Goal: Task Accomplishment & Management: Use online tool/utility

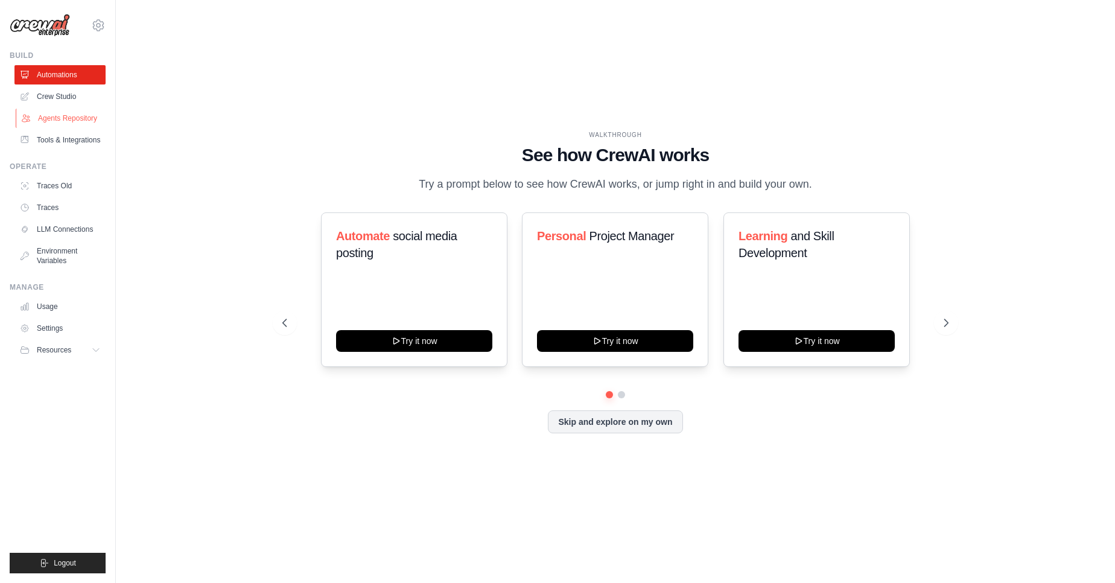
click at [66, 115] on link "Agents Repository" at bounding box center [61, 118] width 91 height 19
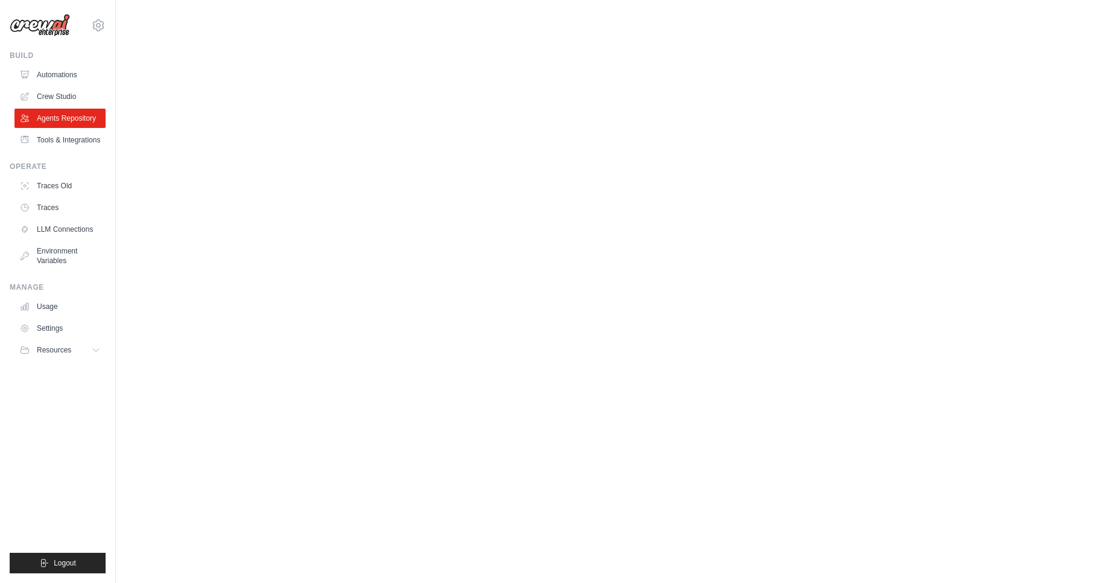
click at [68, 115] on link "Agents Repository" at bounding box center [59, 118] width 91 height 19
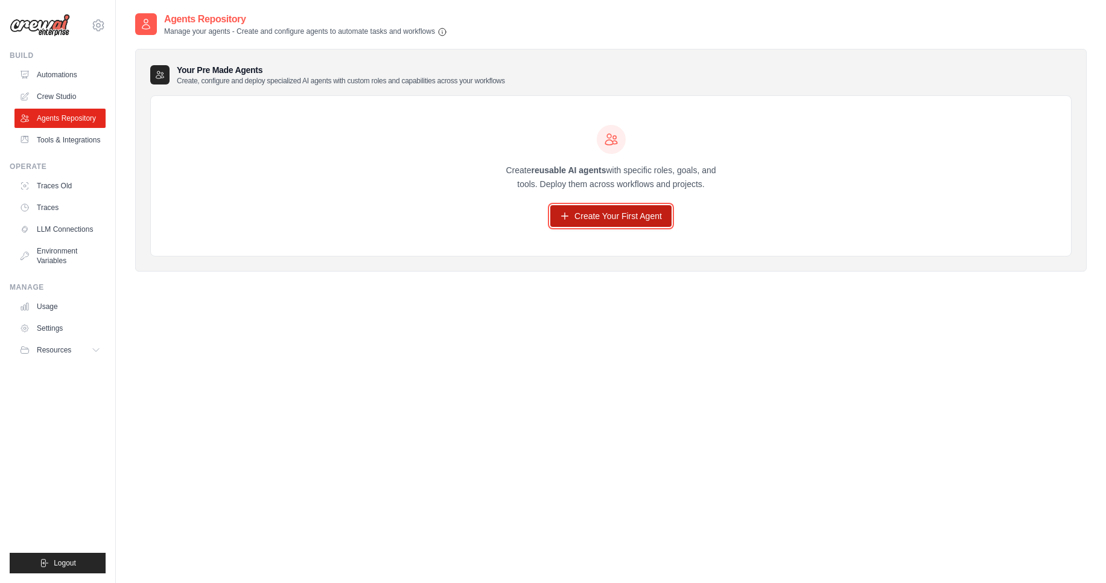
click at [606, 218] on link "Create Your First Agent" at bounding box center [610, 216] width 121 height 22
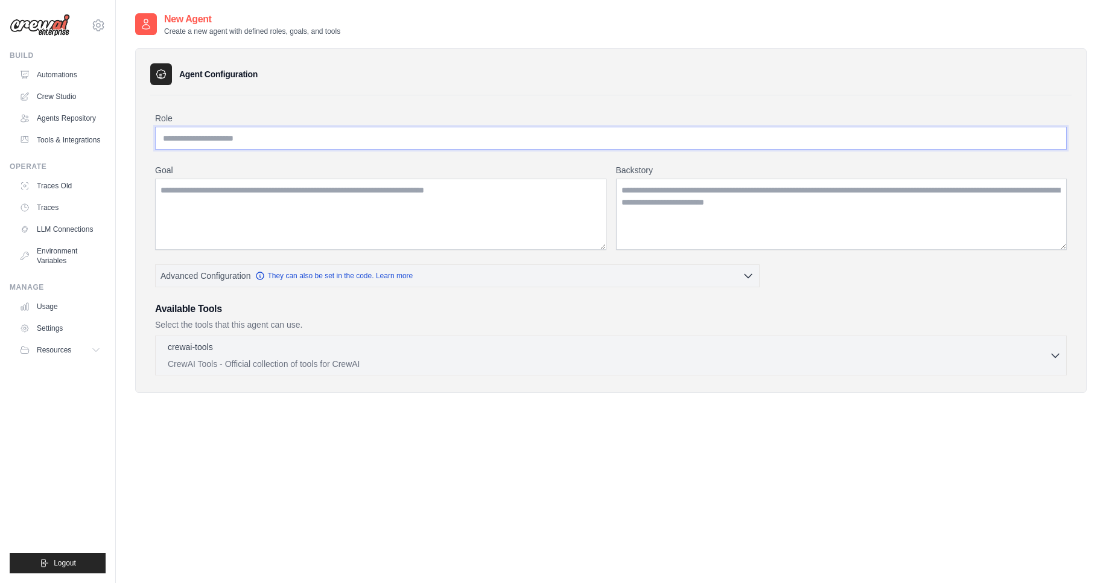
click at [337, 136] on input "Role" at bounding box center [611, 138] width 912 height 23
type input "**********"
click at [333, 194] on textarea "Goal" at bounding box center [380, 214] width 451 height 71
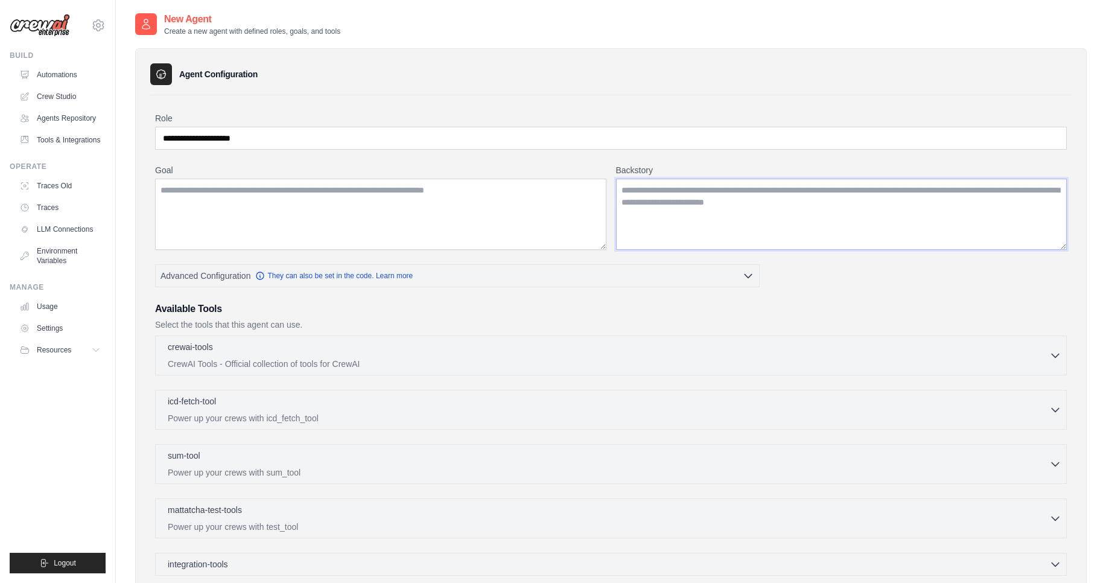
click at [718, 203] on textarea "Backstory" at bounding box center [841, 214] width 451 height 71
click at [262, 199] on textarea "Goal" at bounding box center [380, 214] width 451 height 71
click at [360, 133] on input "**********" at bounding box center [611, 138] width 912 height 23
click at [347, 140] on input "**********" at bounding box center [611, 138] width 912 height 23
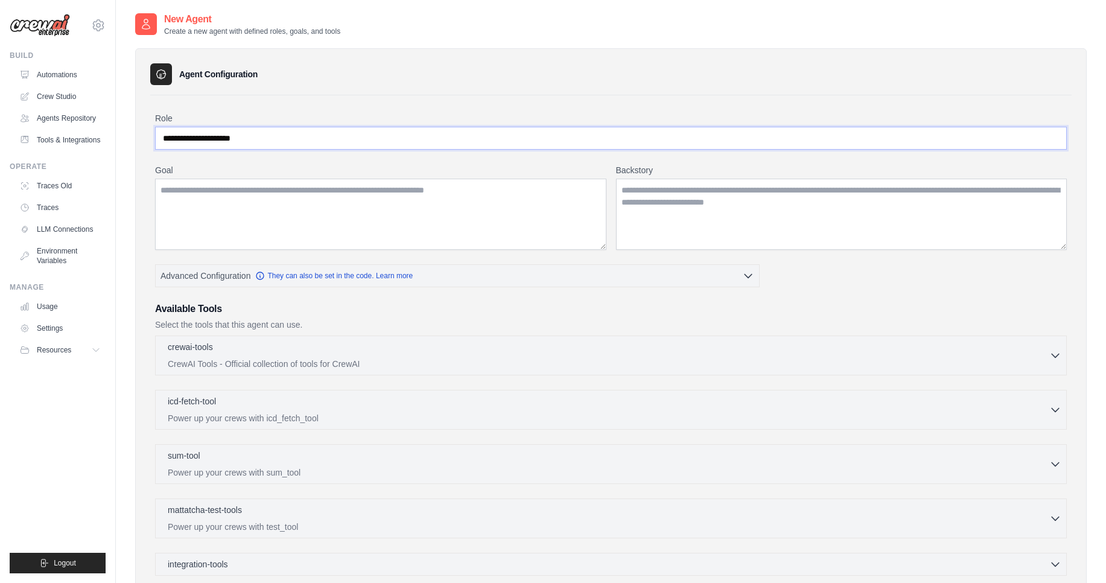
click at [347, 140] on input "**********" at bounding box center [611, 138] width 912 height 23
paste input "**********"
type input "**********"
click at [354, 211] on textarea "Goal" at bounding box center [380, 214] width 451 height 71
paste textarea "**********"
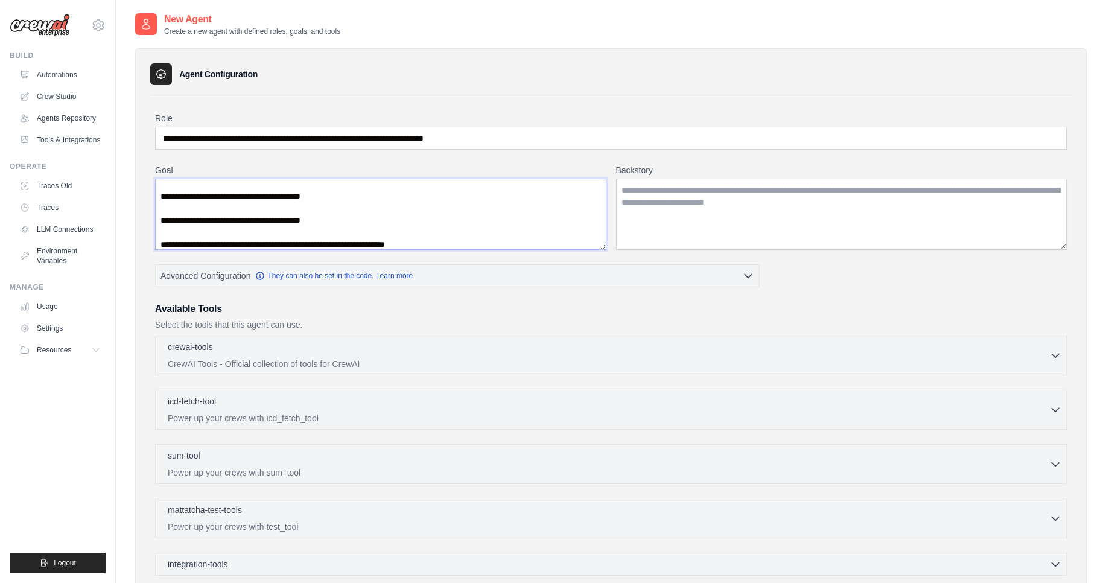
scroll to position [97, 0]
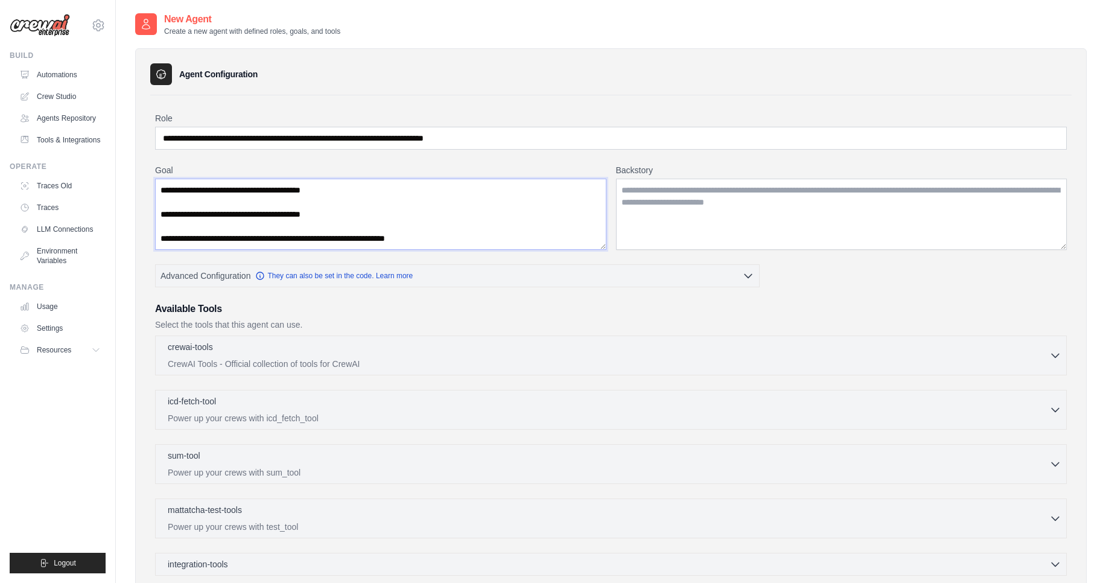
type textarea "**********"
click at [651, 199] on textarea "Backstory" at bounding box center [841, 214] width 451 height 71
paste textarea "**********"
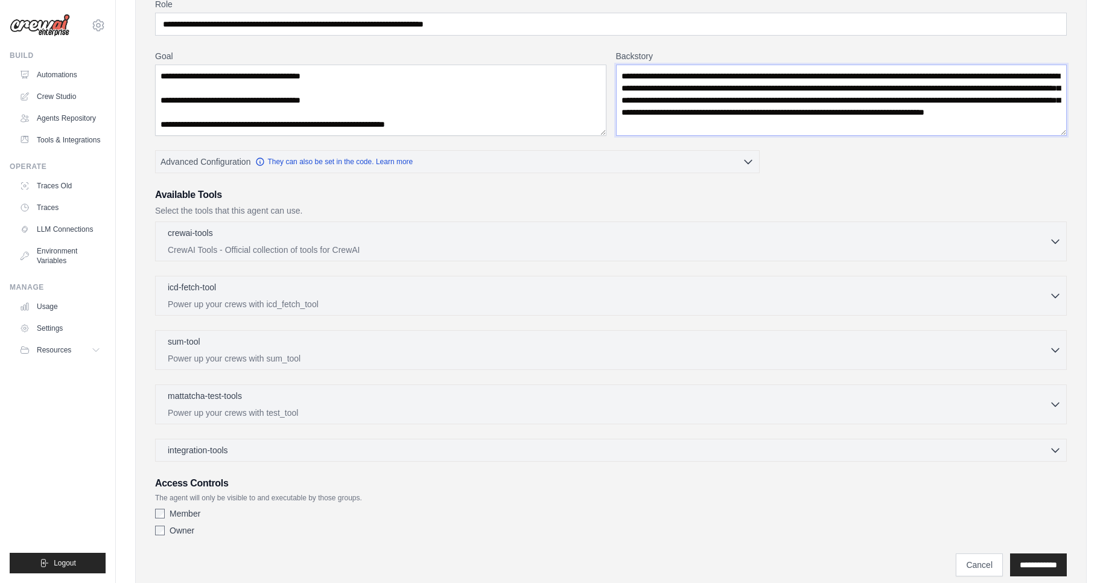
scroll to position [156, 0]
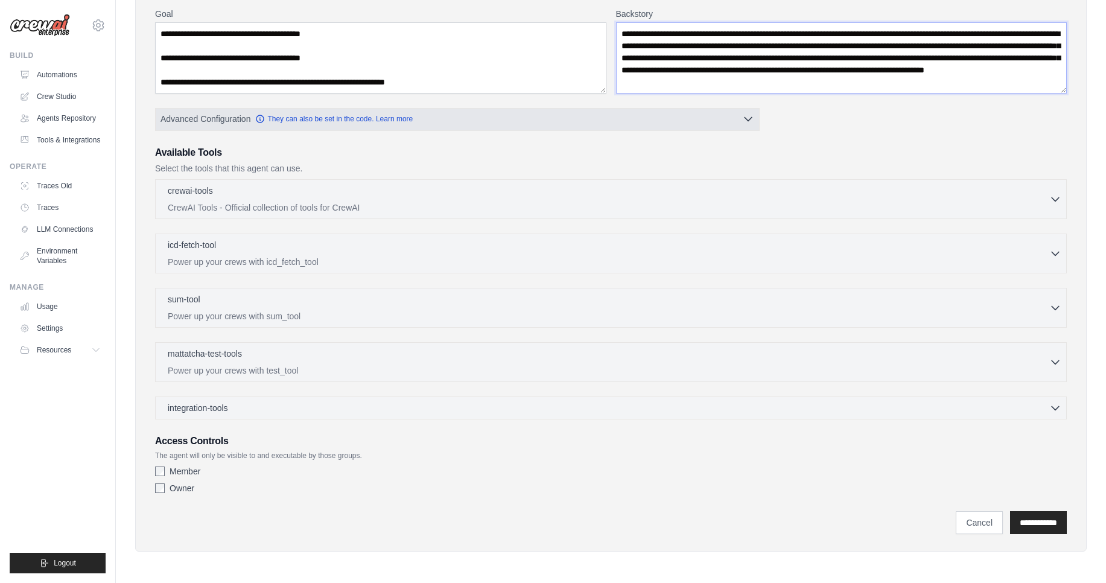
type textarea "**********"
click at [719, 122] on button "Advanced Configuration They can also be set in the code. Learn more" at bounding box center [458, 119] width 604 height 22
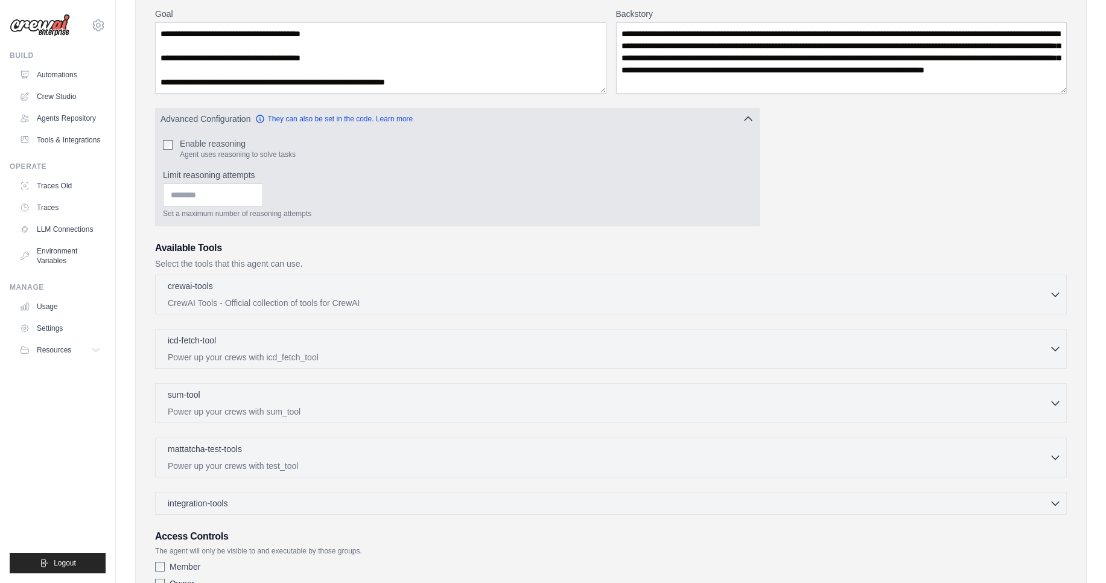
click at [755, 121] on button "Advanced Configuration They can also be set in the code. Learn more" at bounding box center [458, 119] width 604 height 22
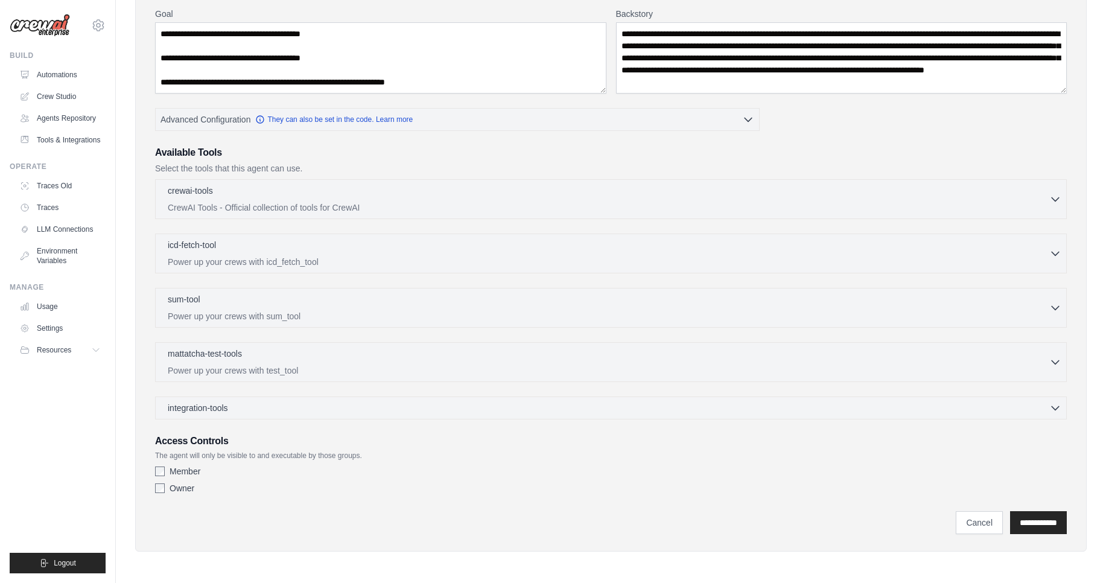
click at [1062, 203] on div "crewai-tools 0 selected CrewAI Tools - Official collection of tools for CrewAI …" at bounding box center [611, 199] width 912 height 40
drag, startPoint x: 1058, startPoint y: 203, endPoint x: 1021, endPoint y: 182, distance: 43.3
click at [1021, 182] on div "crewai-tools 0 selected CrewAI Tools - Official collection of tools for CrewAI …" at bounding box center [611, 199] width 912 height 40
click at [1067, 197] on div "crewai-tools 0 selected CrewAI Tools - Official collection of tools for CrewAI …" at bounding box center [611, 199] width 912 height 40
click at [1053, 194] on icon "button" at bounding box center [1056, 199] width 12 height 12
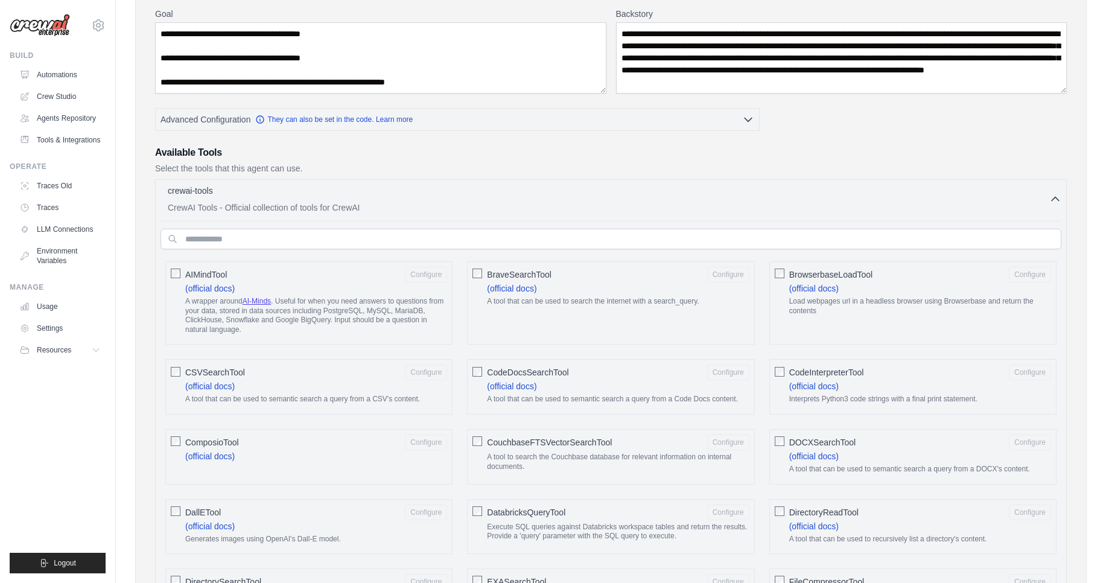
drag, startPoint x: 1053, startPoint y: 194, endPoint x: 977, endPoint y: 148, distance: 88.3
click at [1060, 200] on icon "button" at bounding box center [1056, 199] width 12 height 12
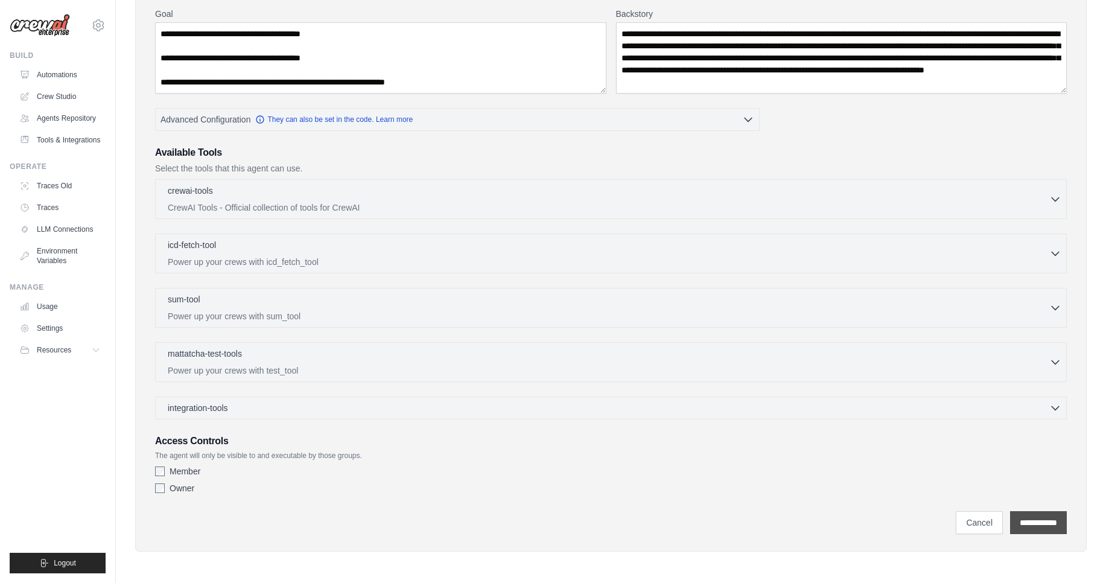
click at [1027, 518] on input "**********" at bounding box center [1038, 522] width 57 height 23
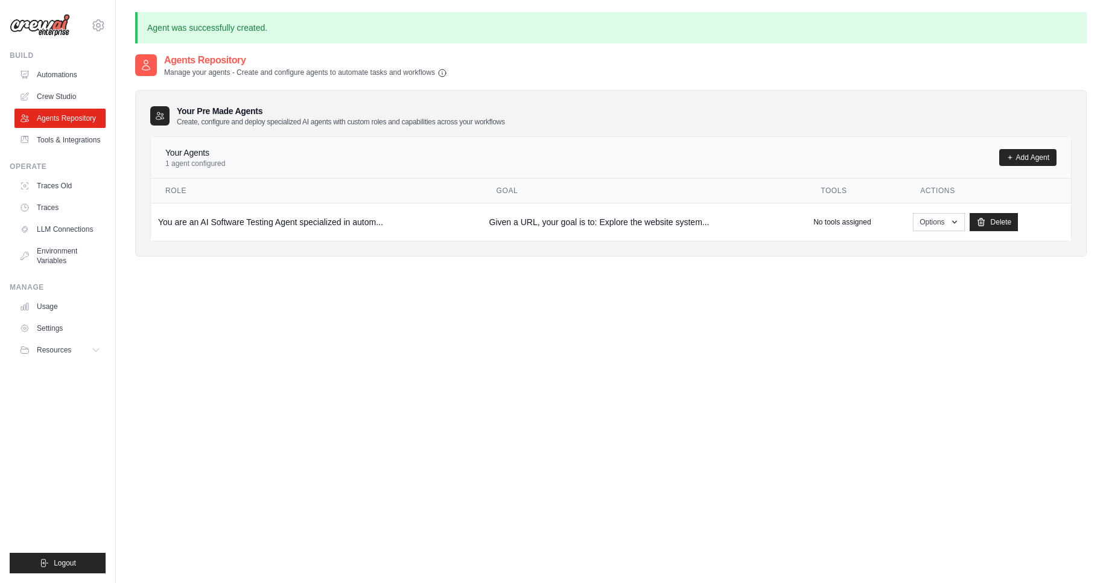
click at [194, 157] on h4 "Your Agents" at bounding box center [195, 153] width 60 height 12
drag, startPoint x: 829, startPoint y: 195, endPoint x: 805, endPoint y: 270, distance: 78.6
click at [805, 270] on div "Agents Repository Manage your agents - Create and configure agents to automate …" at bounding box center [611, 164] width 952 height 223
drag, startPoint x: 815, startPoint y: 227, endPoint x: 814, endPoint y: 205, distance: 22.4
click at [814, 205] on td "No tools assigned" at bounding box center [856, 222] width 100 height 38
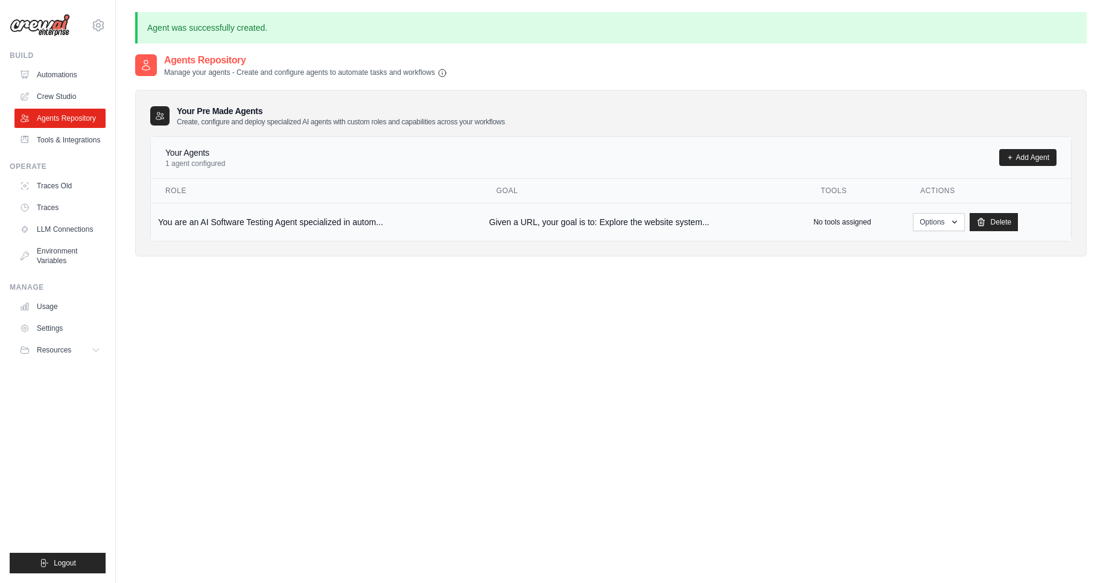
click at [856, 223] on p "No tools assigned" at bounding box center [842, 222] width 57 height 10
drag, startPoint x: 933, startPoint y: 226, endPoint x: 1021, endPoint y: 258, distance: 93.7
click at [1021, 258] on div "Agents Repository Manage your agents - Create and configure agents to automate …" at bounding box center [611, 164] width 952 height 223
click at [955, 218] on icon "button" at bounding box center [955, 222] width 10 height 10
drag, startPoint x: 899, startPoint y: 244, endPoint x: 835, endPoint y: 278, distance: 71.8
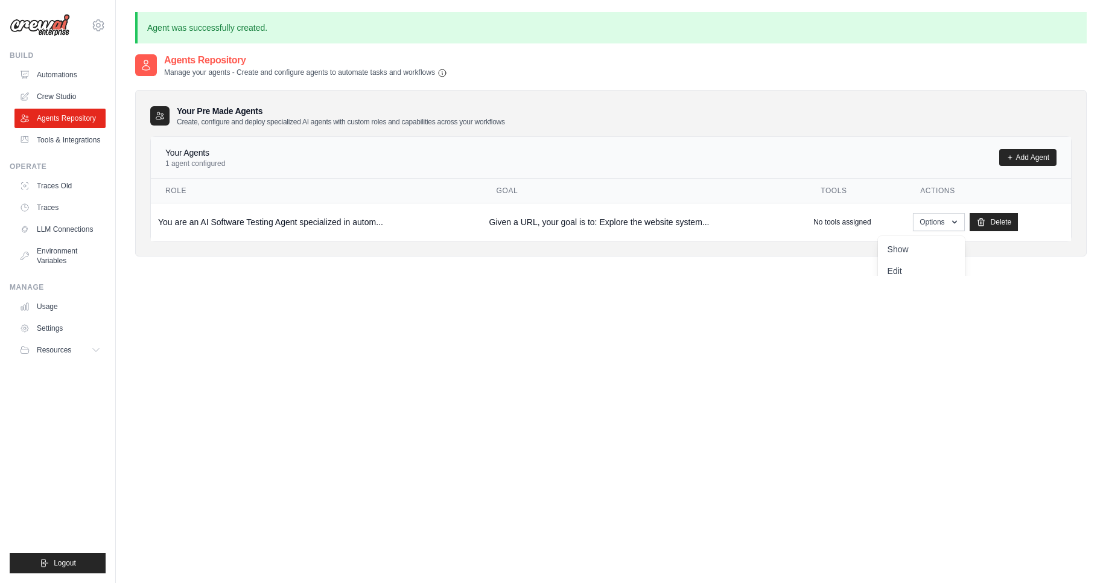
click at [835, 278] on div "Agents Repository Manage your agents - Create and configure agents to automate …" at bounding box center [611, 344] width 952 height 583
click at [932, 226] on button "Options" at bounding box center [938, 221] width 51 height 18
click at [919, 258] on link "Show" at bounding box center [921, 249] width 87 height 22
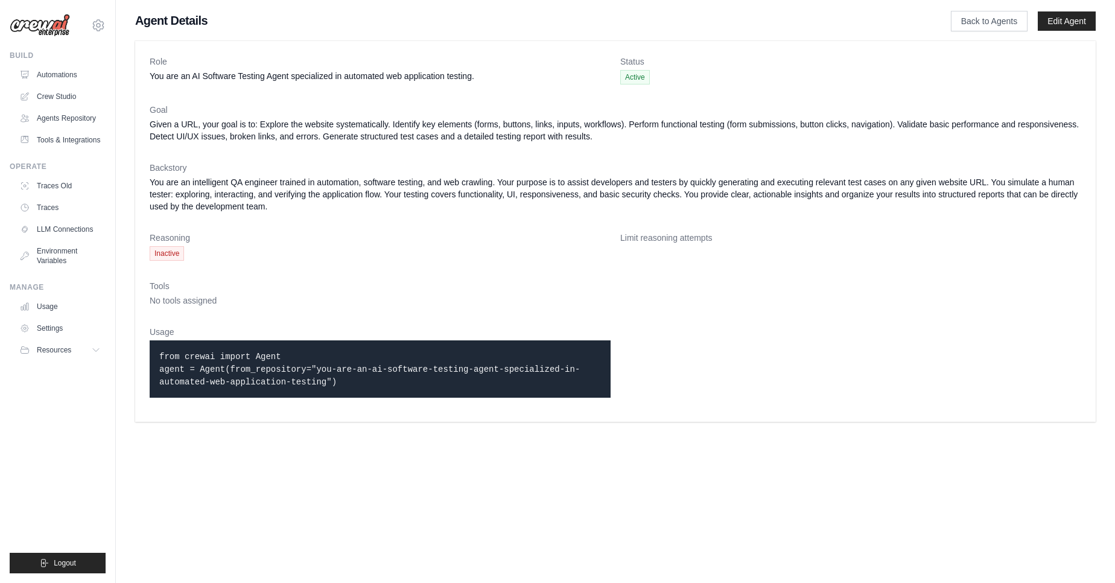
click at [247, 377] on code "from crewai import Agent agent = Agent(from_repository="you-are-an-ai-software-…" at bounding box center [369, 369] width 421 height 35
click at [254, 386] on code "from crewai import Agent agent = Agent(from_repository="you-are-an-ai-software-…" at bounding box center [369, 369] width 421 height 35
drag, startPoint x: 254, startPoint y: 386, endPoint x: 177, endPoint y: 355, distance: 82.6
click at [177, 355] on code "from crewai import Agent agent = Agent(from_repository="you-are-an-ai-software-…" at bounding box center [369, 369] width 421 height 35
click at [173, 355] on code "from crewai import Agent agent = Agent(from_repository="you-are-an-ai-software-…" at bounding box center [369, 369] width 421 height 35
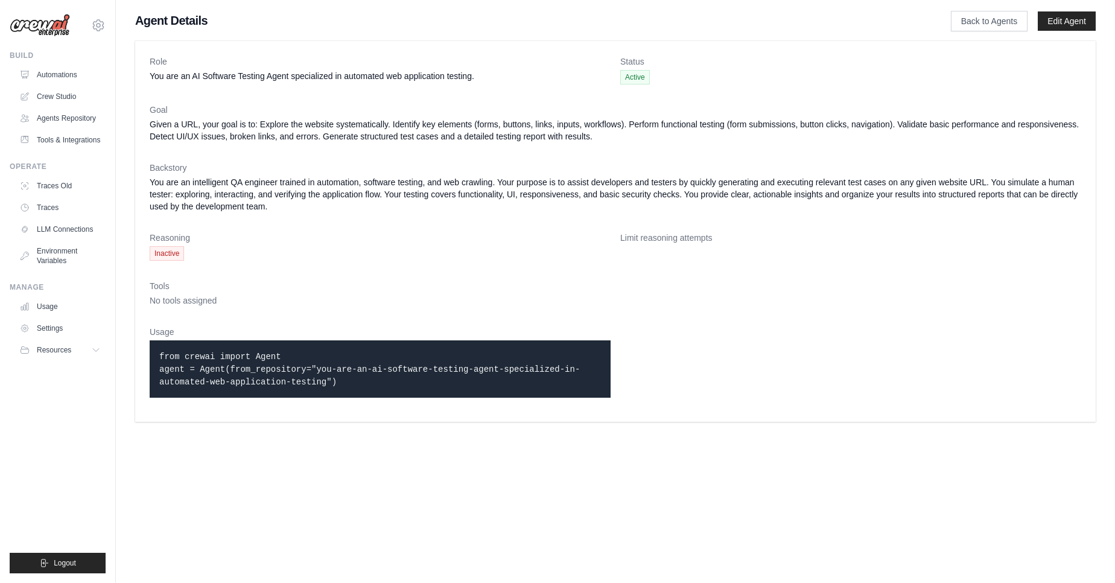
click at [173, 355] on code "from crewai import Agent agent = Agent(from_repository="you-are-an-ai-software-…" at bounding box center [369, 369] width 421 height 35
copy body "from crewai import Agent agent = Agent(from_repository="you-are-an-ai-software-…"
click at [988, 19] on link "Back to Agents" at bounding box center [989, 21] width 77 height 21
click at [1088, 24] on link "Edit Agent" at bounding box center [1067, 20] width 58 height 19
click at [1079, 22] on link "Edit Agent" at bounding box center [1067, 20] width 58 height 19
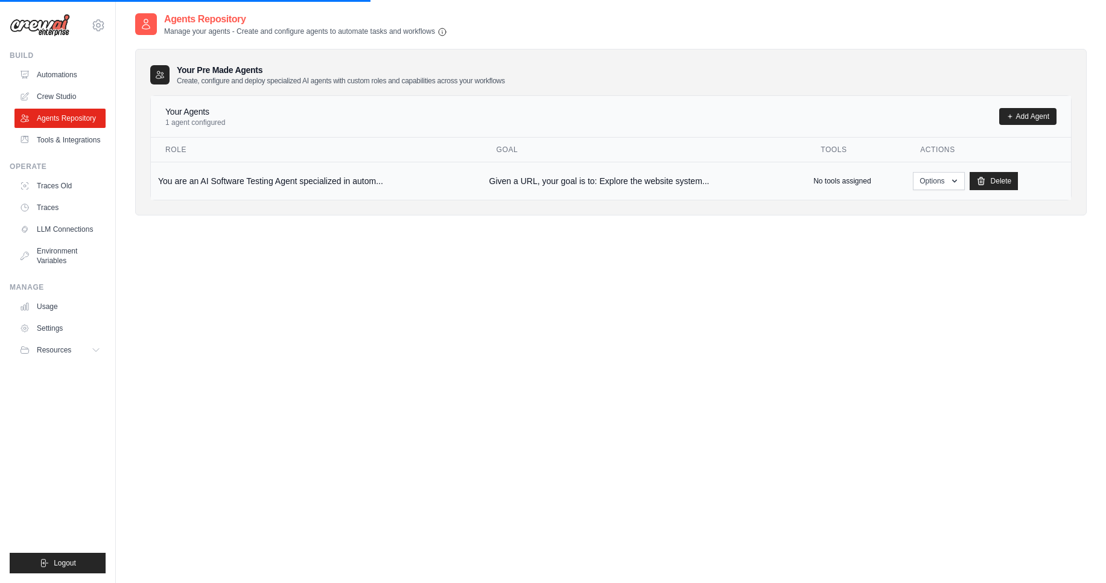
drag, startPoint x: 852, startPoint y: 181, endPoint x: 755, endPoint y: 173, distance: 96.9
click at [755, 173] on tr "You are an AI Software Testing Agent specialized in autom... Given a URL, your …" at bounding box center [611, 181] width 920 height 38
click at [929, 186] on button "Options" at bounding box center [938, 180] width 51 height 18
click at [911, 226] on link "Edit" at bounding box center [921, 230] width 87 height 22
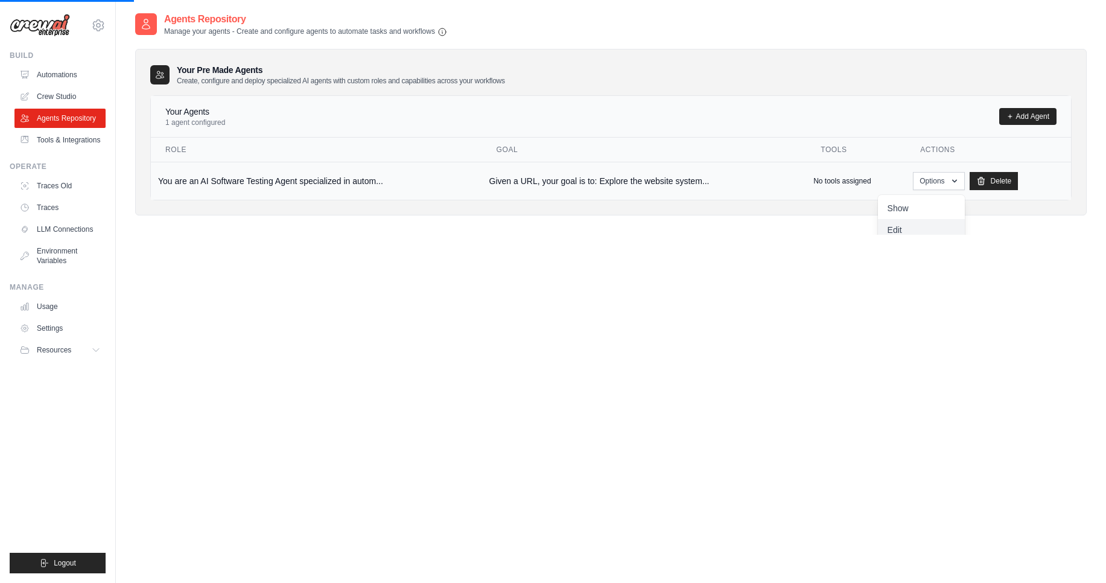
click at [911, 226] on link "Edit" at bounding box center [921, 230] width 87 height 22
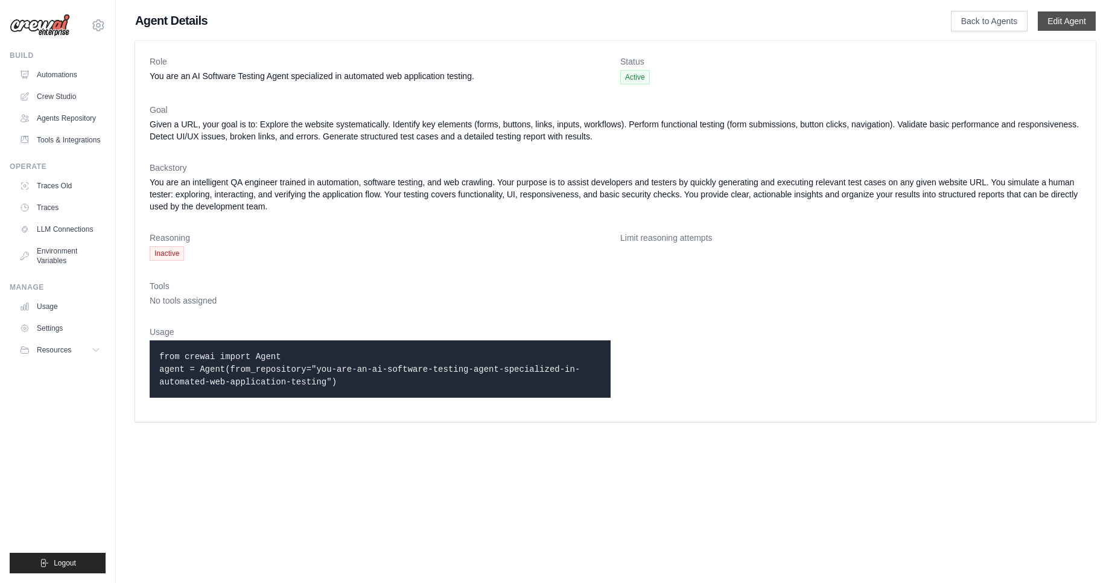
click at [1073, 27] on link "Edit Agent" at bounding box center [1067, 20] width 58 height 19
drag, startPoint x: 1073, startPoint y: 27, endPoint x: 840, endPoint y: 89, distance: 241.6
click at [840, 89] on div "Agent Details Back to Agents Edit Agent Role You are an AI Software Testing Age…" at bounding box center [616, 219] width 1000 height 415
click at [1069, 11] on link "Edit Agent" at bounding box center [1067, 20] width 58 height 19
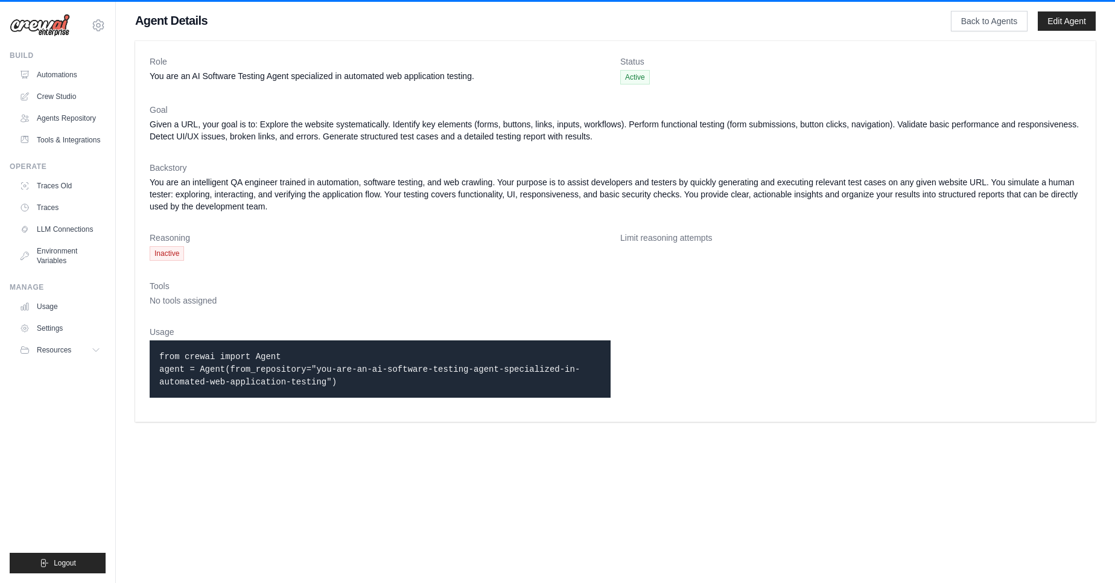
click at [1019, 158] on dl "Role You are an AI Software Testing Agent specialized in automated web applicat…" at bounding box center [616, 232] width 932 height 352
click at [1071, 18] on link "Edit Agent" at bounding box center [1067, 20] width 58 height 19
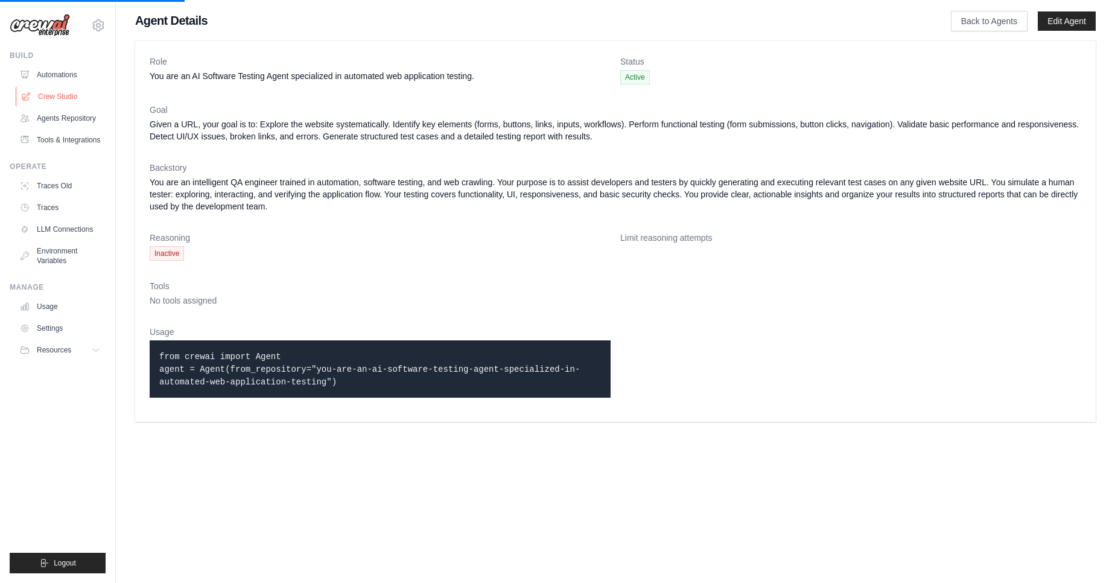
click at [55, 91] on link "Crew Studio" at bounding box center [61, 96] width 91 height 19
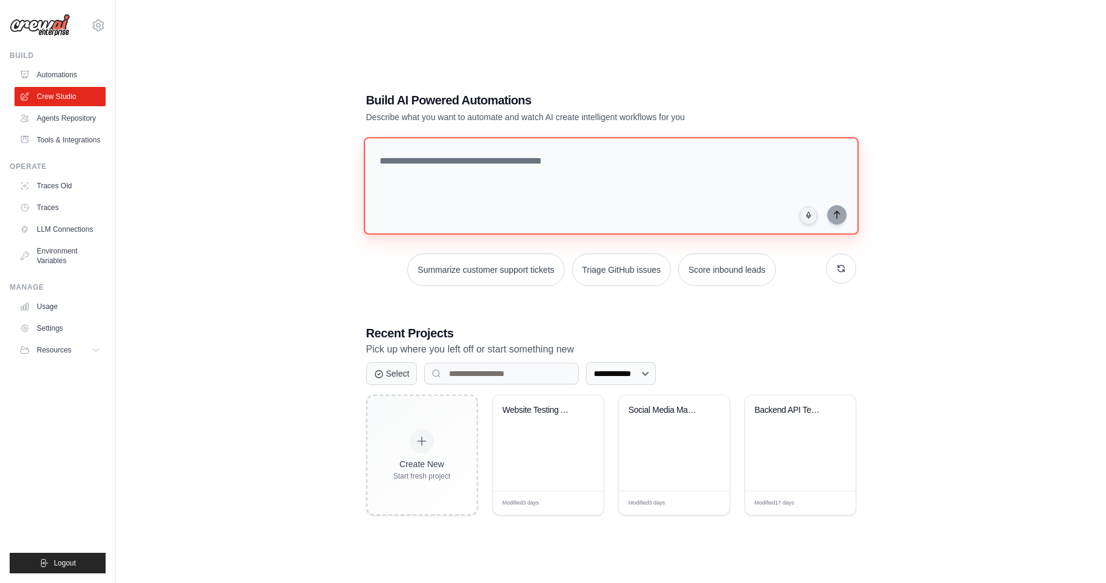
click at [415, 198] on textarea at bounding box center [610, 186] width 495 height 98
paste textarea "**********"
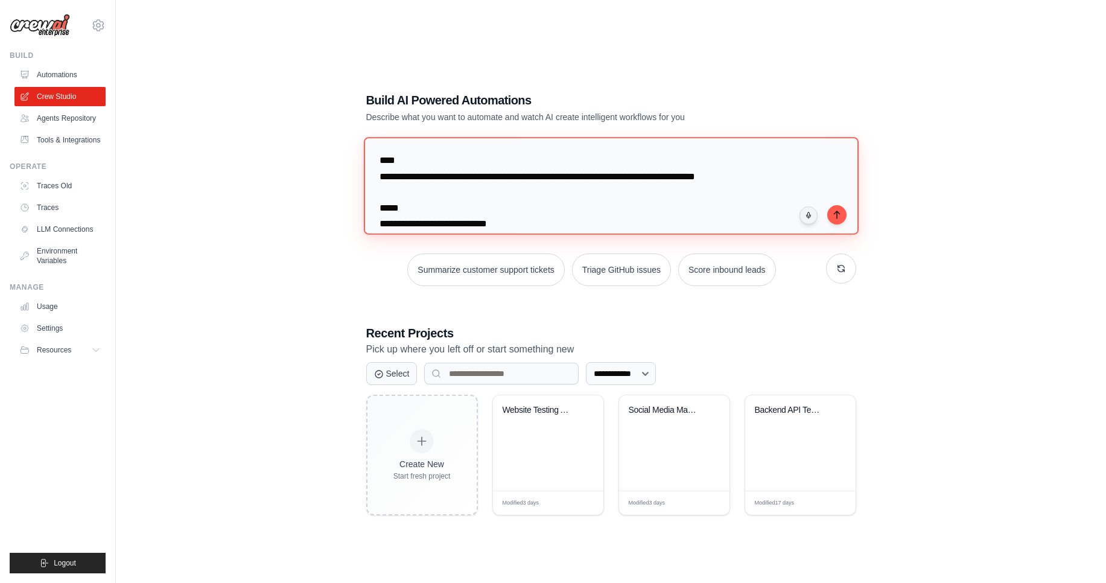
scroll to position [310, 0]
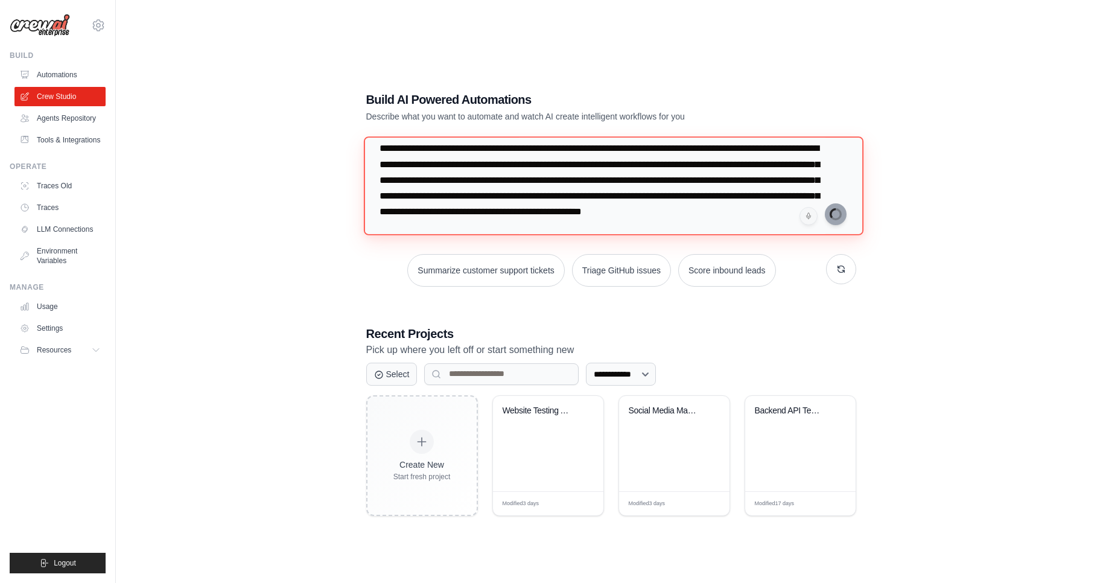
type textarea "**********"
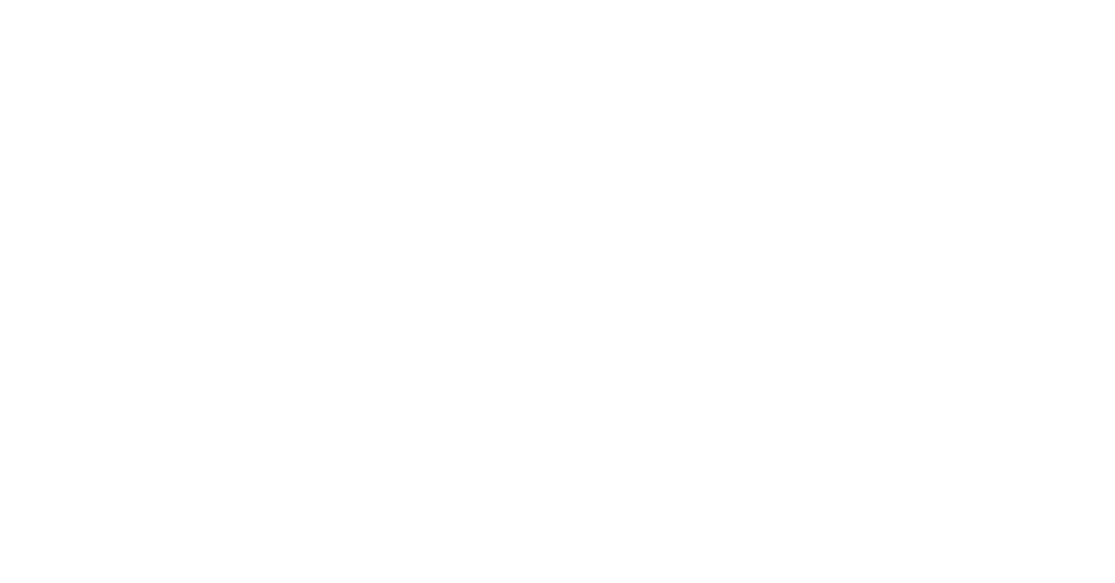
click at [879, 0] on html at bounding box center [557, 0] width 1115 height 0
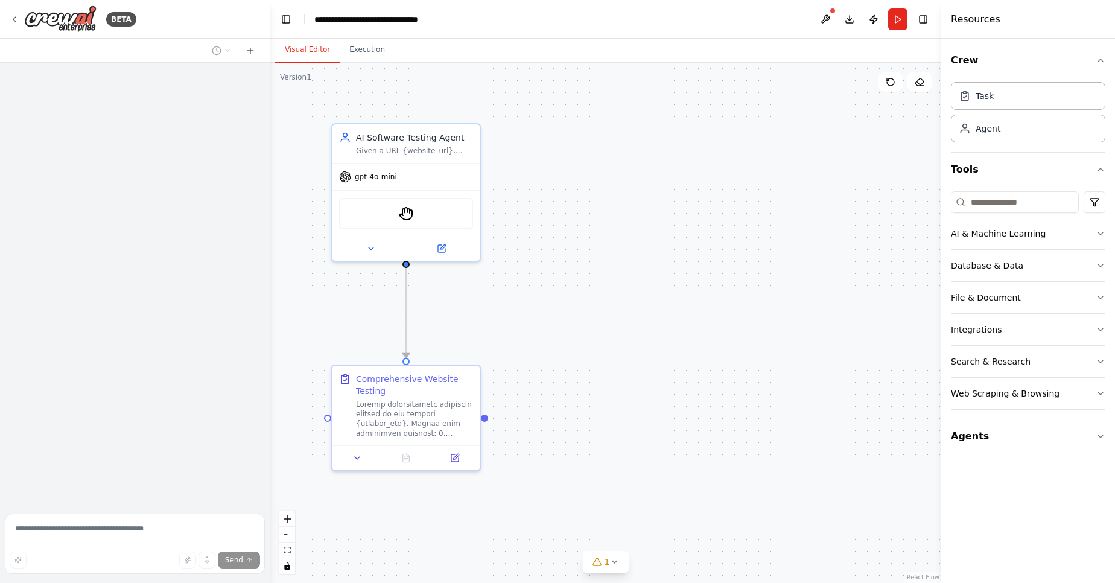
scroll to position [859, 0]
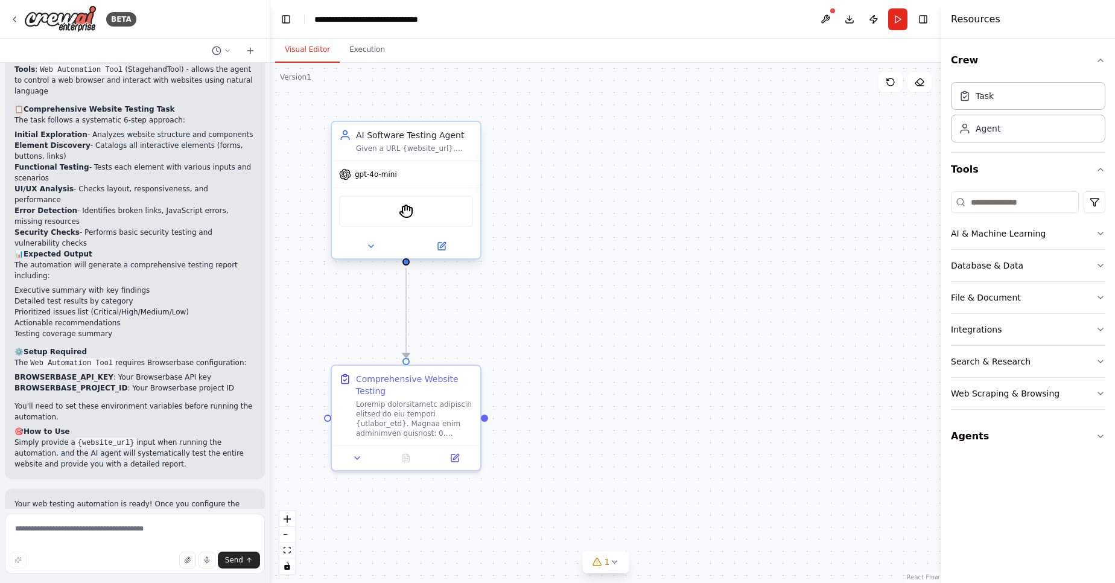
click at [388, 179] on div "gpt-4o-mini" at bounding box center [368, 174] width 58 height 12
click at [384, 174] on span "gpt-4o-mini" at bounding box center [376, 175] width 42 height 10
click at [440, 245] on icon at bounding box center [441, 246] width 7 height 7
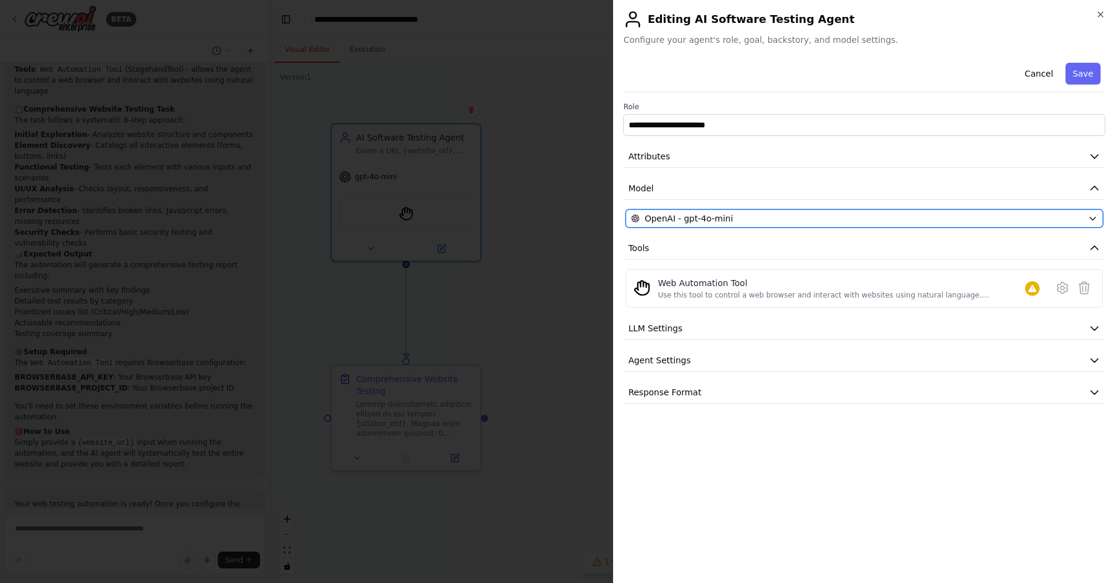
click at [809, 222] on div "OpenAI - gpt-4o-mini" at bounding box center [857, 218] width 452 height 12
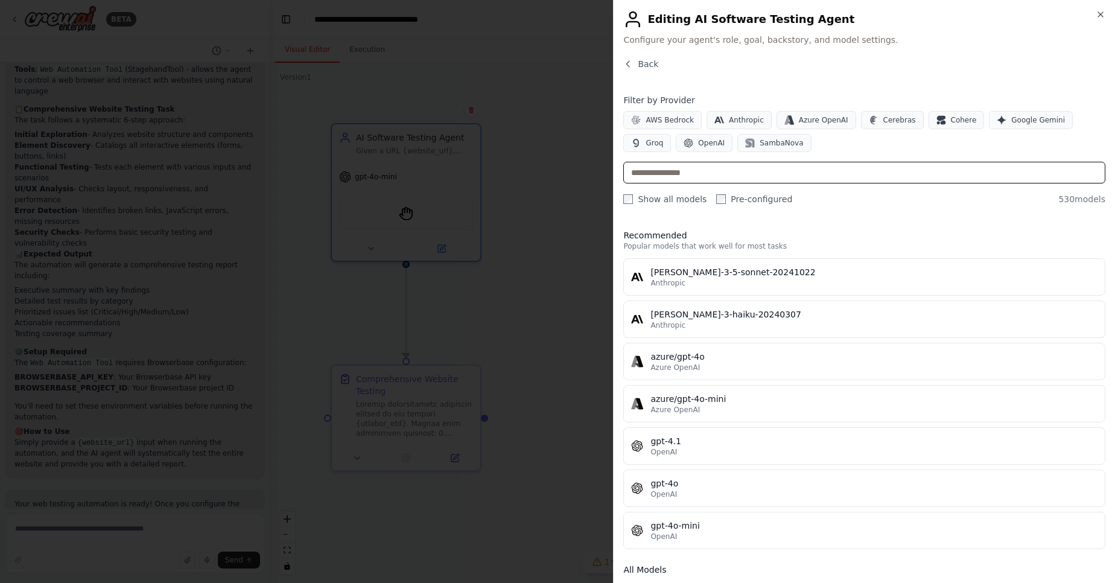
click at [757, 176] on input "text" at bounding box center [864, 173] width 482 height 22
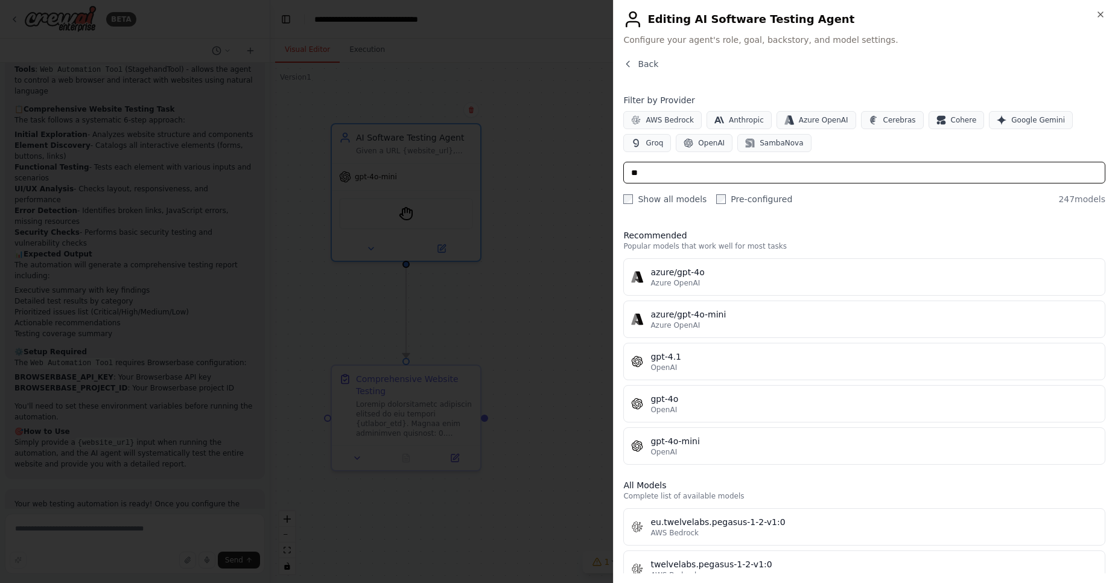
type input "*"
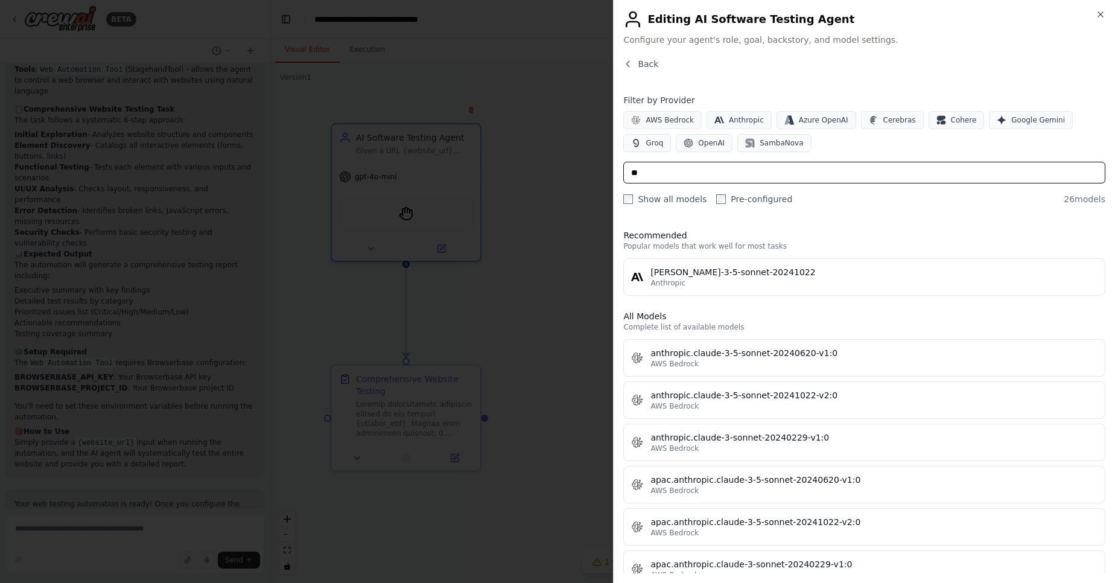
type input "*"
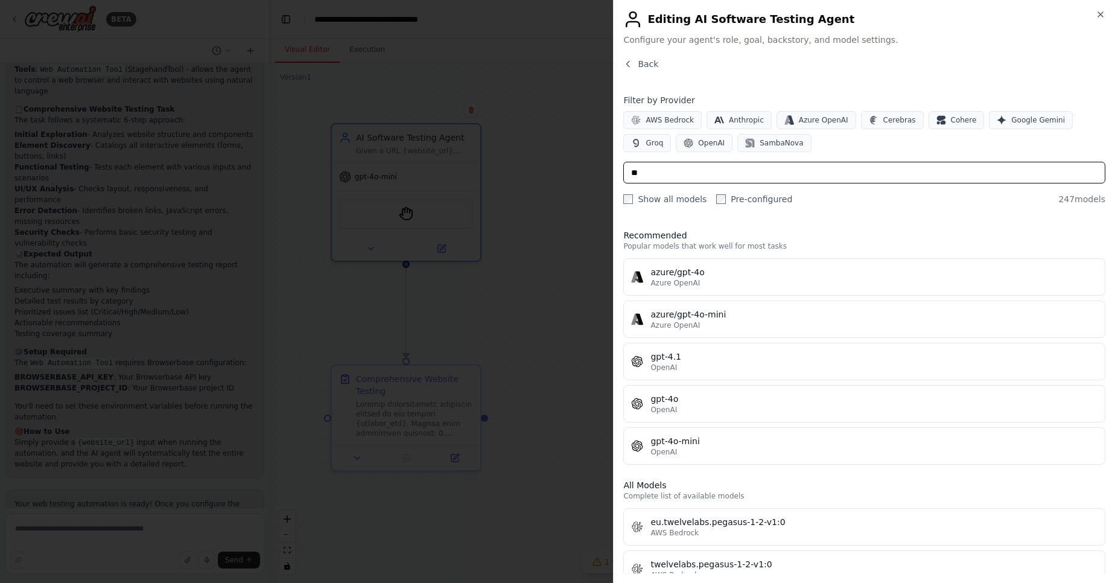
type input "*"
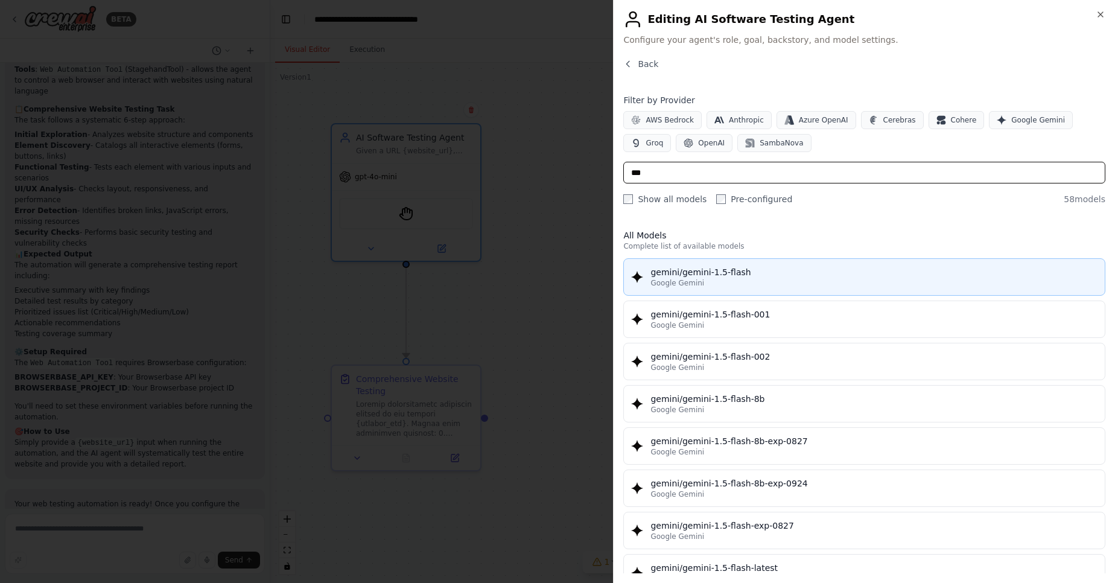
type input "***"
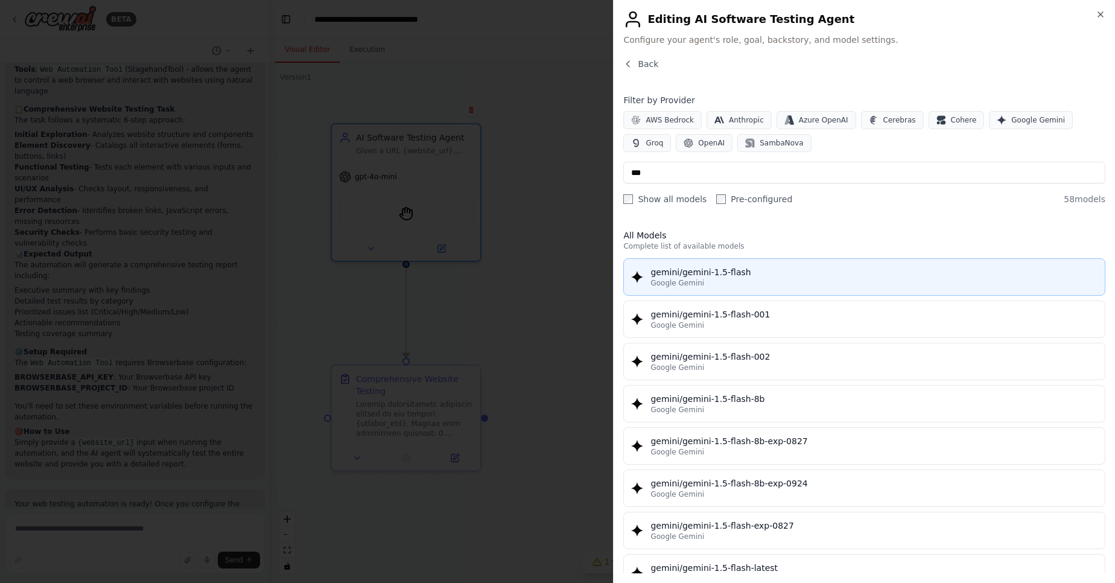
click at [735, 283] on div "Google Gemini" at bounding box center [874, 283] width 447 height 10
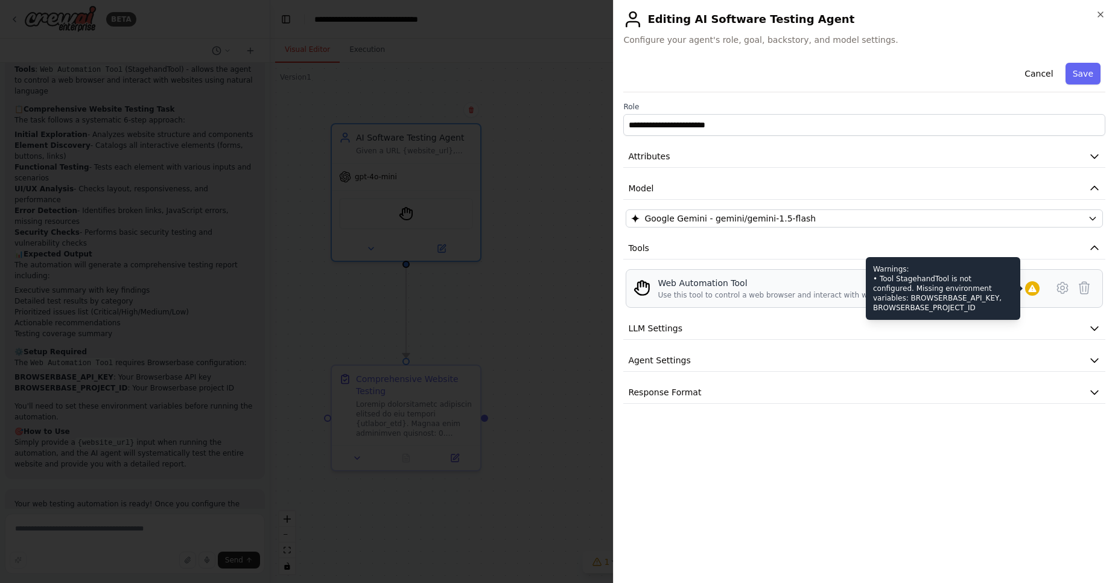
click at [1030, 290] on icon at bounding box center [1032, 288] width 8 height 7
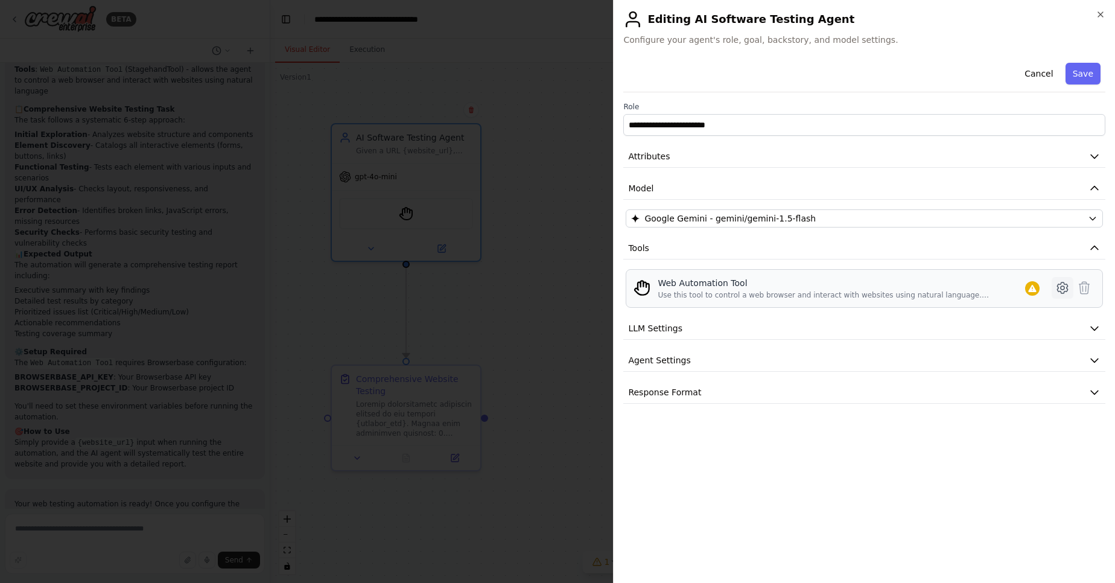
click at [1059, 285] on icon at bounding box center [1063, 288] width 14 height 14
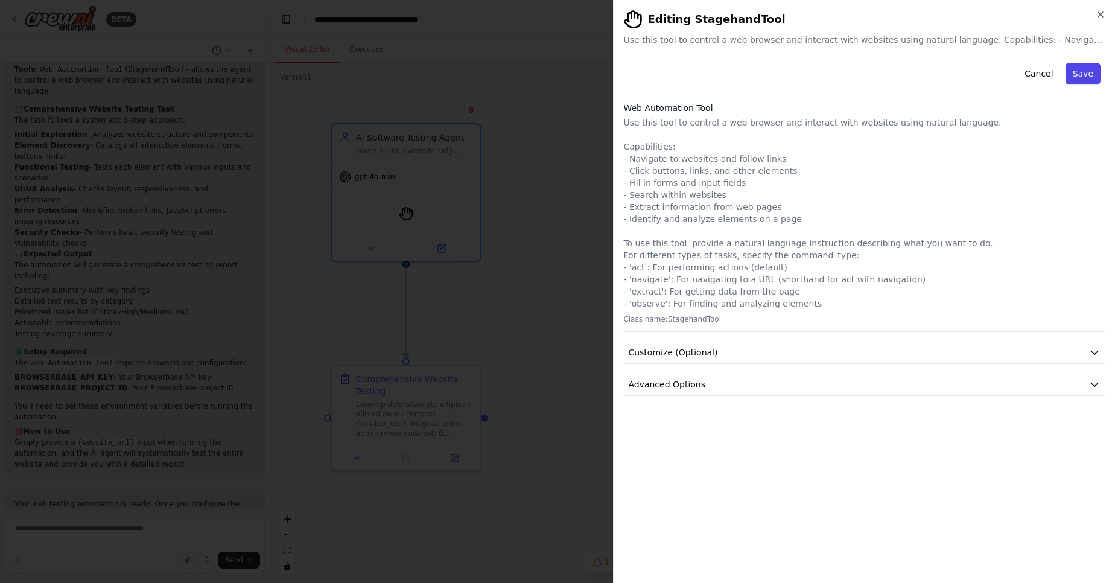
click at [1086, 77] on button "Save" at bounding box center [1083, 74] width 35 height 22
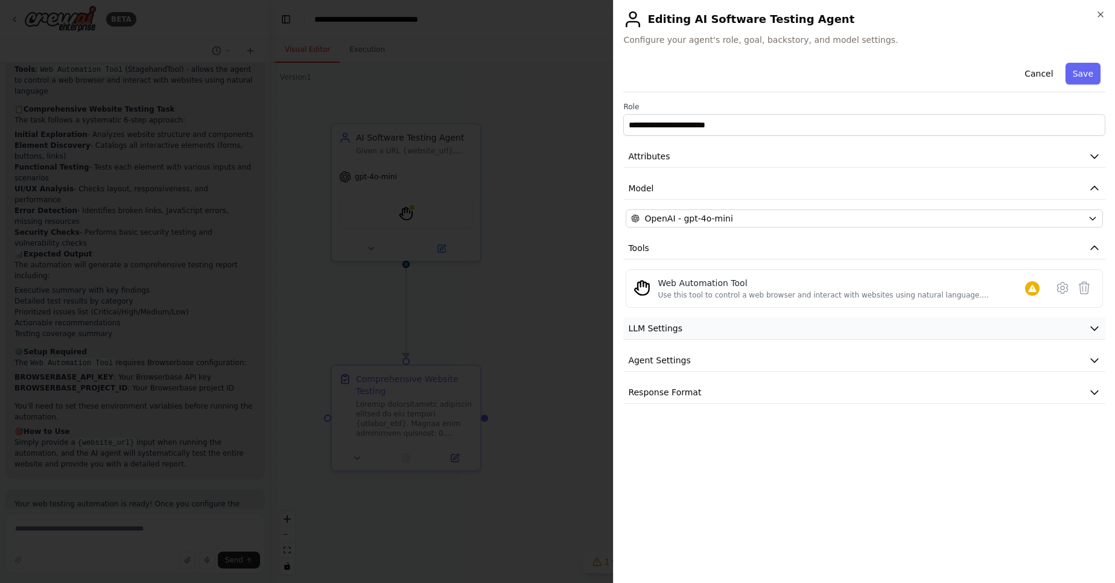
click at [1004, 329] on button "LLM Settings" at bounding box center [864, 328] width 482 height 22
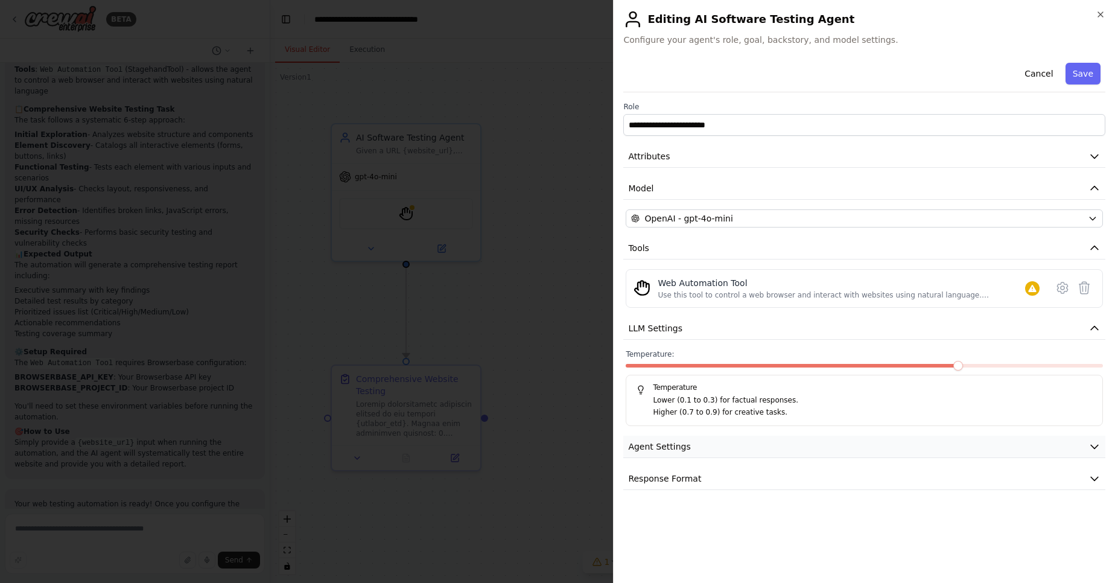
click at [1027, 450] on button "Agent Settings" at bounding box center [864, 447] width 482 height 22
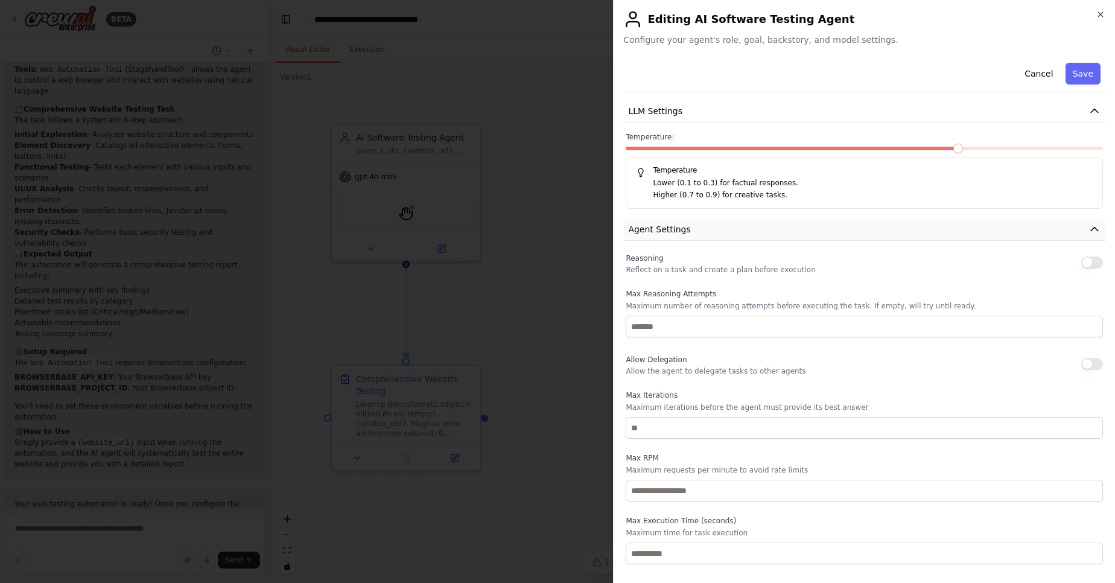
scroll to position [250, 0]
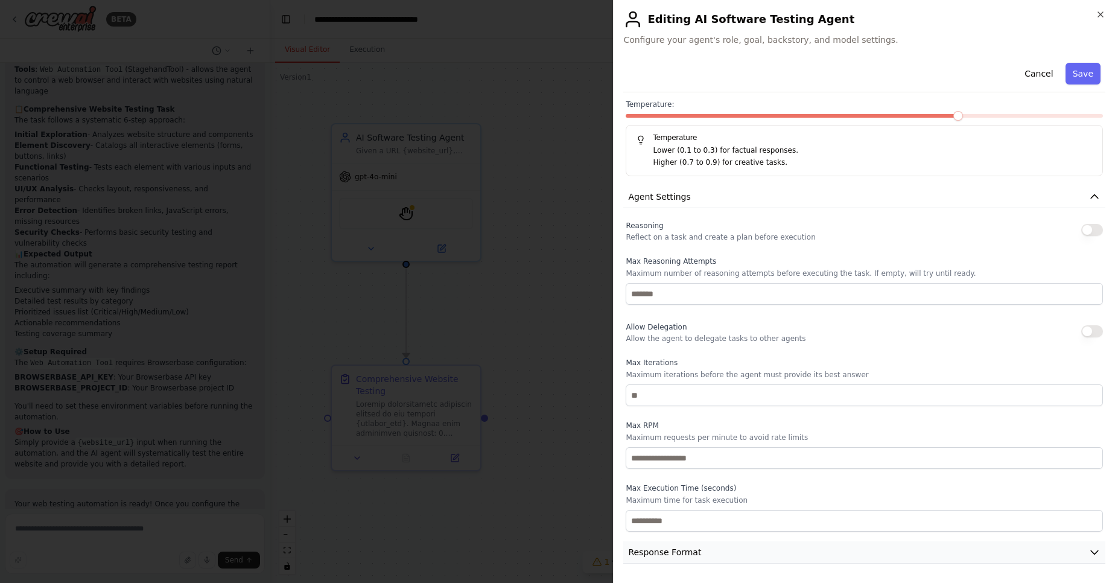
click at [1005, 551] on button "Response Format" at bounding box center [864, 552] width 482 height 22
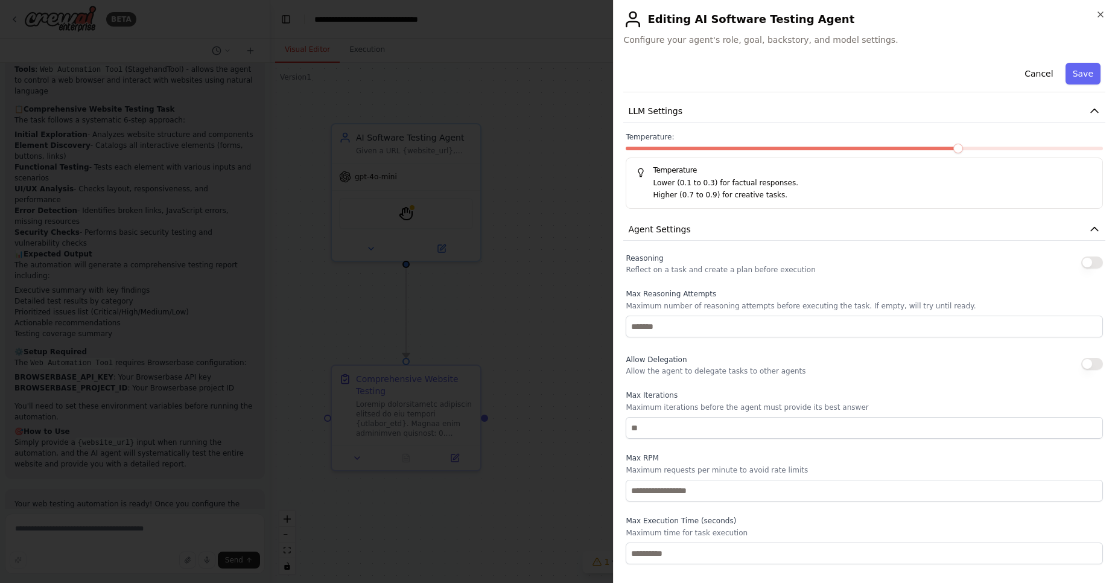
scroll to position [0, 0]
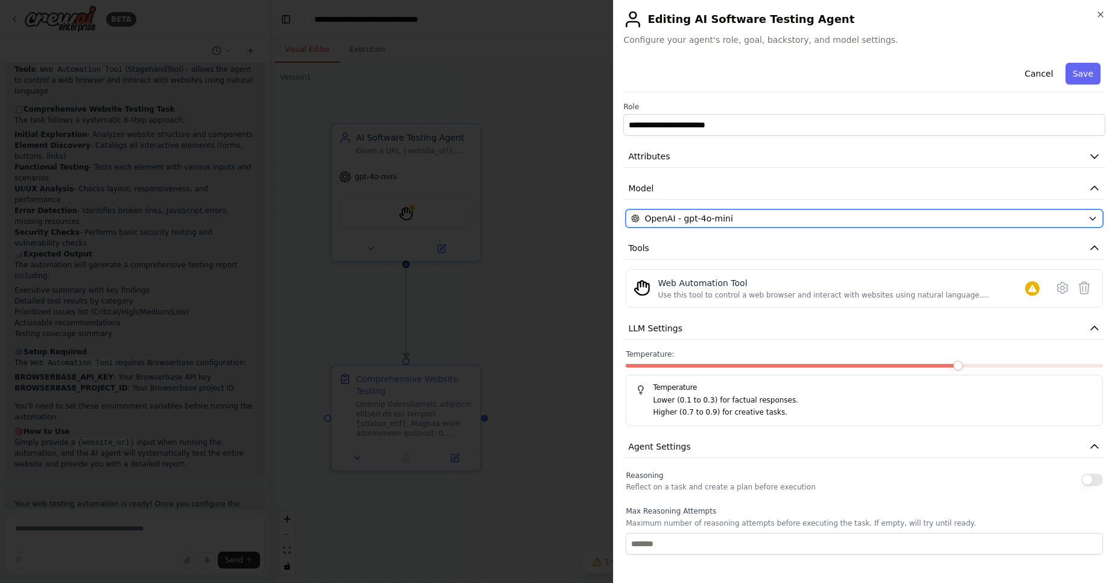
click at [695, 214] on span "OpenAI - gpt-4o-mini" at bounding box center [689, 218] width 88 height 12
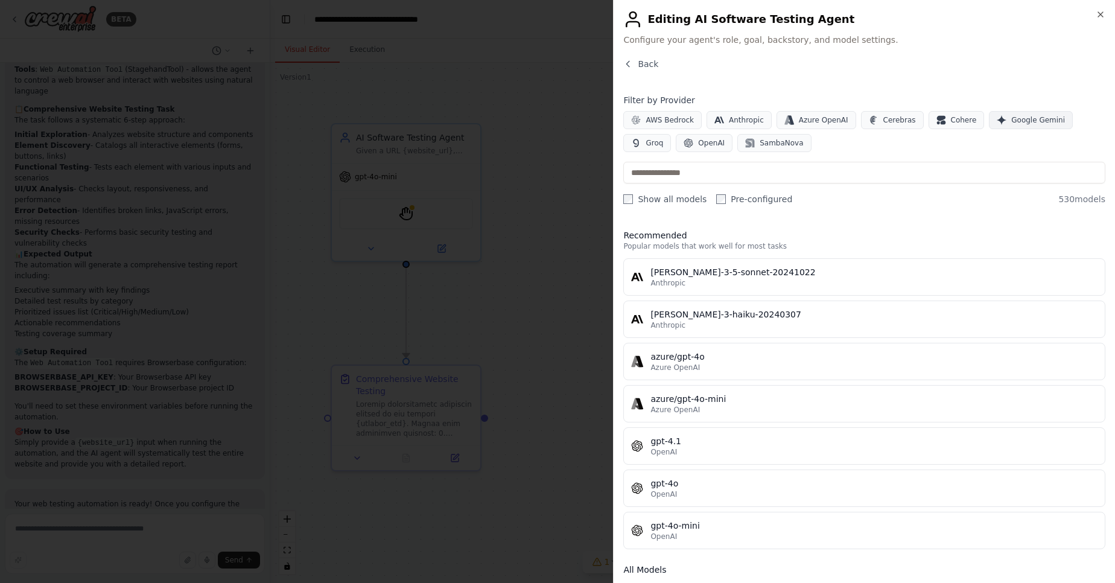
click at [1018, 120] on span "Google Gemini" at bounding box center [1039, 120] width 54 height 10
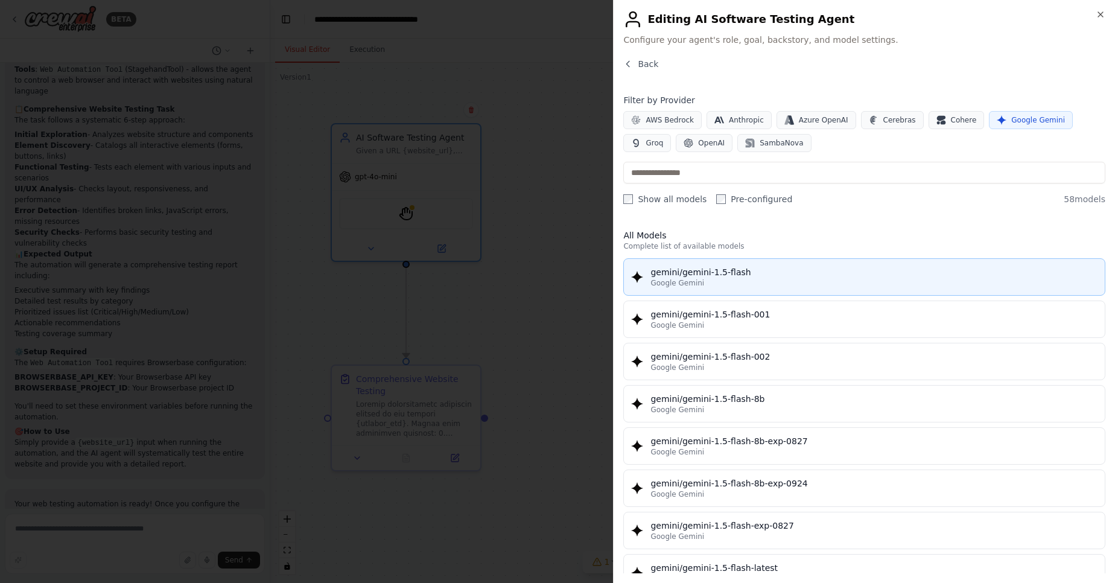
click at [748, 279] on div "Google Gemini" at bounding box center [874, 283] width 447 height 10
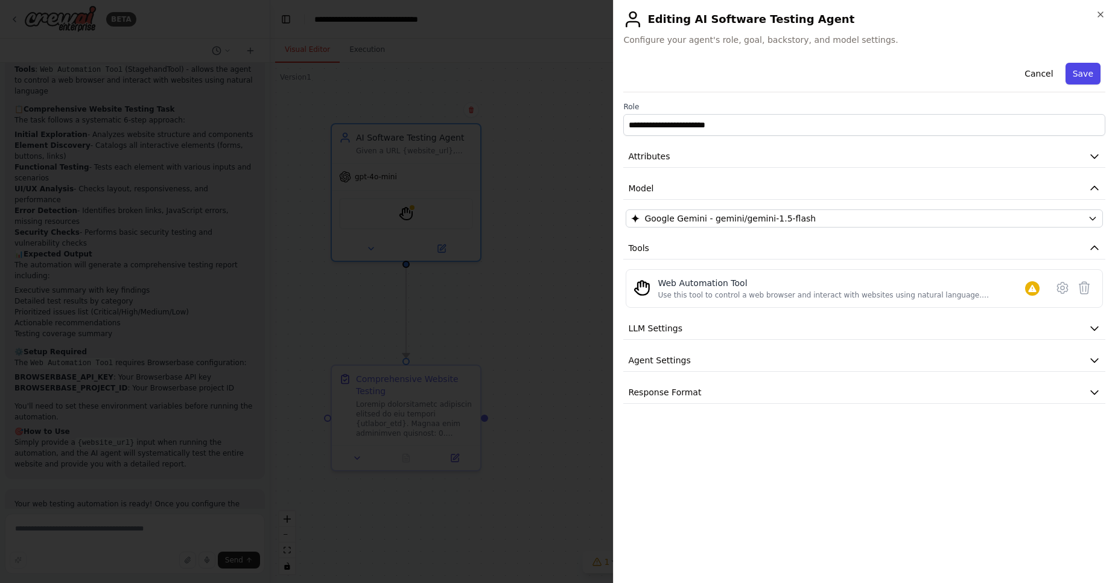
click at [1086, 74] on button "Save" at bounding box center [1083, 74] width 35 height 22
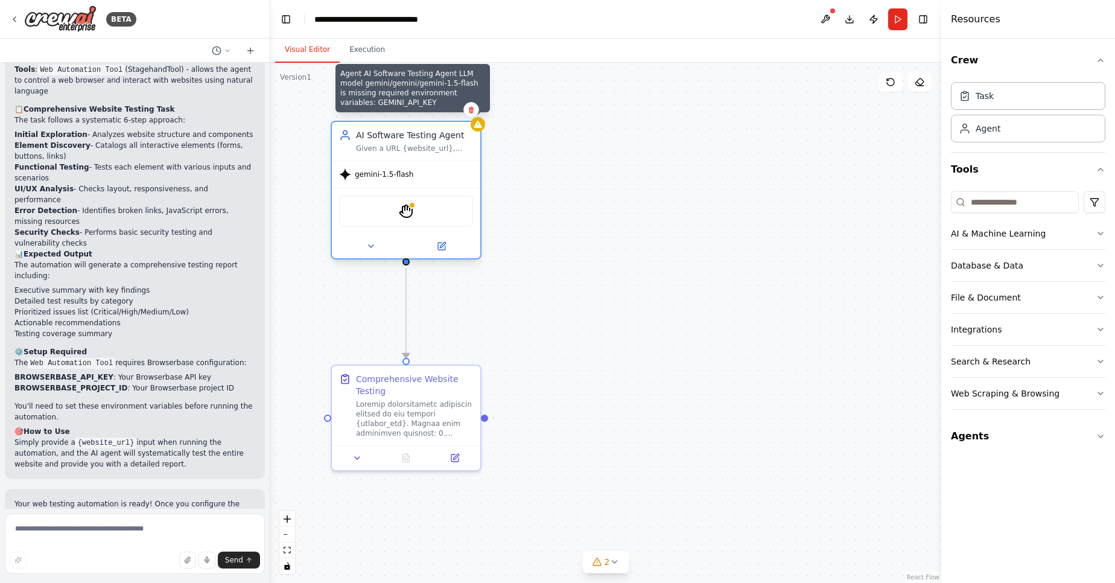
click at [480, 128] on icon at bounding box center [478, 124] width 8 height 7
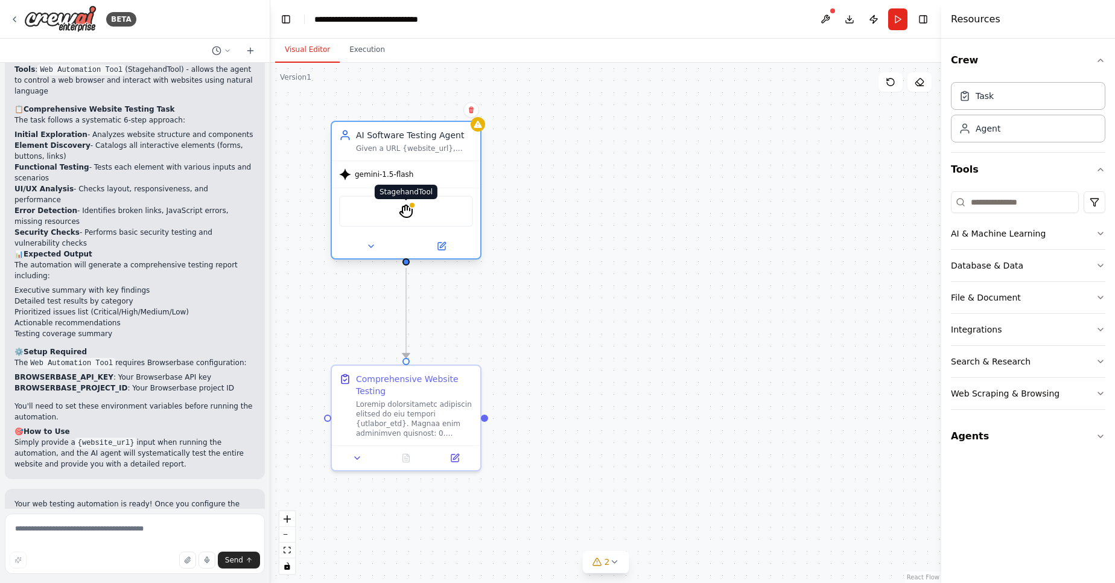
click at [409, 214] on img at bounding box center [406, 211] width 14 height 14
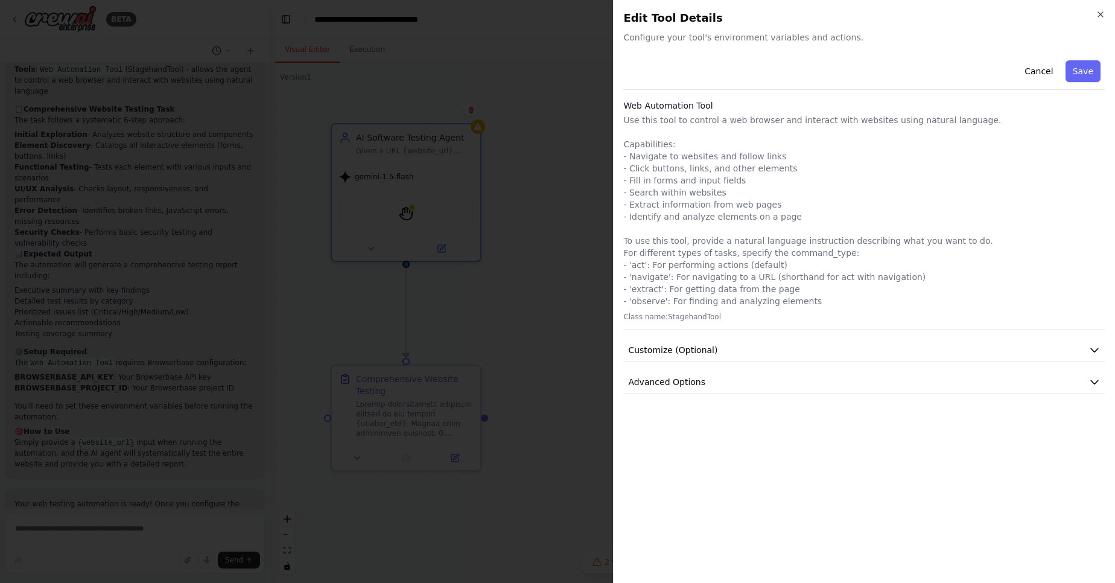
click at [742, 363] on div "Cancel Save Web Automation Tool Use this tool to control a web browser and inte…" at bounding box center [864, 225] width 482 height 338
click at [737, 350] on button "Customize (Optional)" at bounding box center [864, 350] width 482 height 22
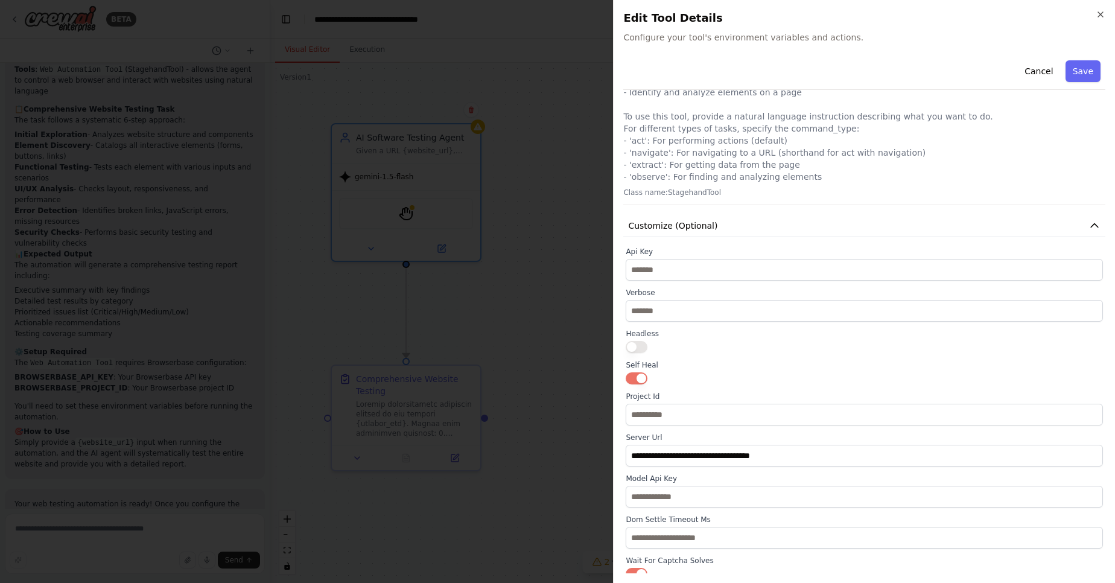
scroll to position [145, 0]
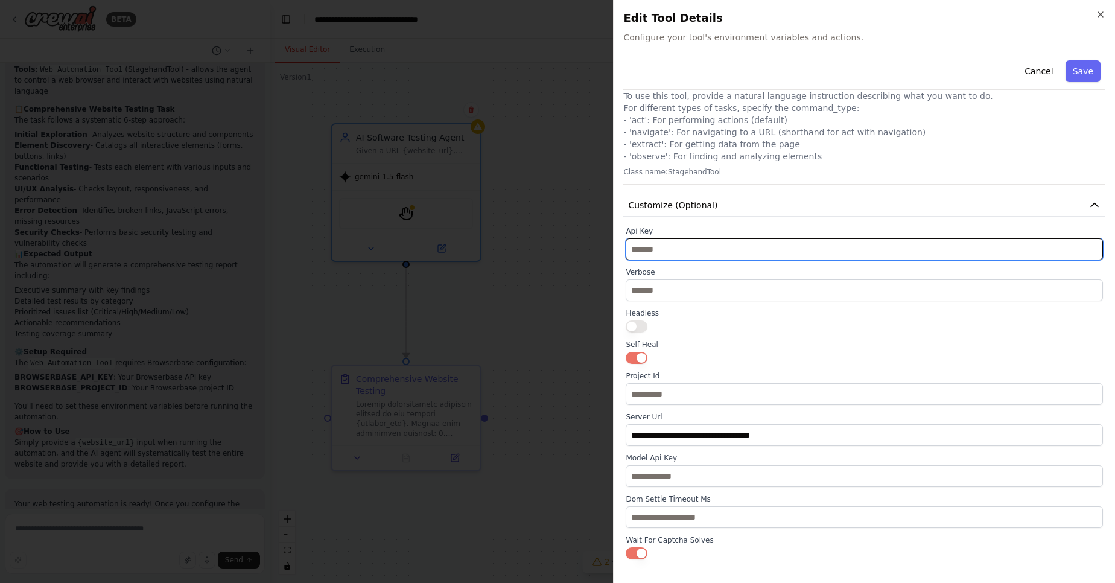
click at [692, 249] on input "text" at bounding box center [864, 249] width 477 height 22
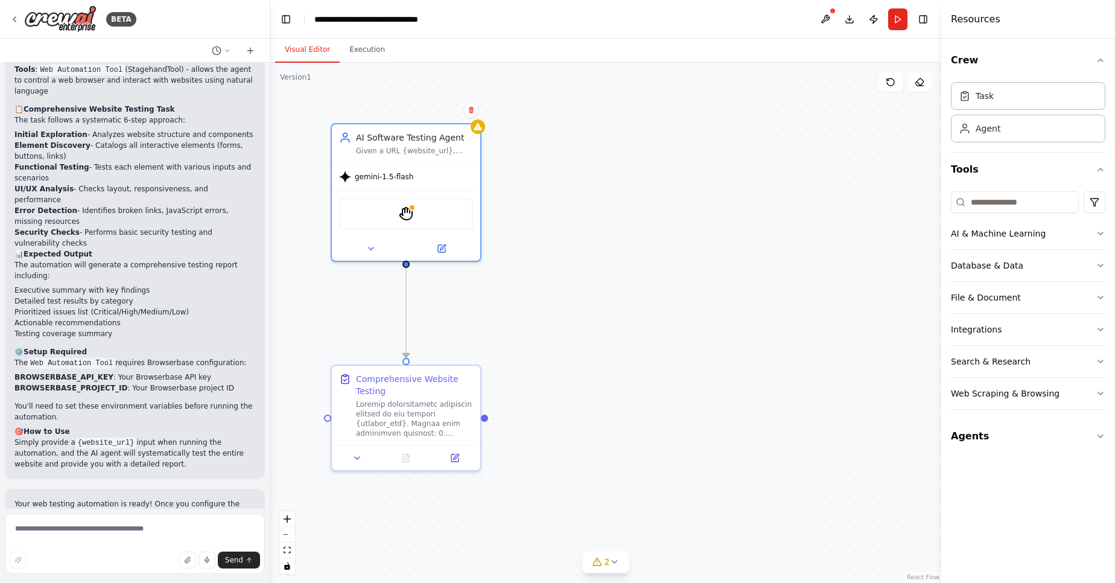
click at [100, 514] on form "Send" at bounding box center [135, 546] width 270 height 74
click at [398, 219] on div "StagehandTool" at bounding box center [406, 211] width 134 height 31
click at [403, 218] on img at bounding box center [406, 211] width 14 height 14
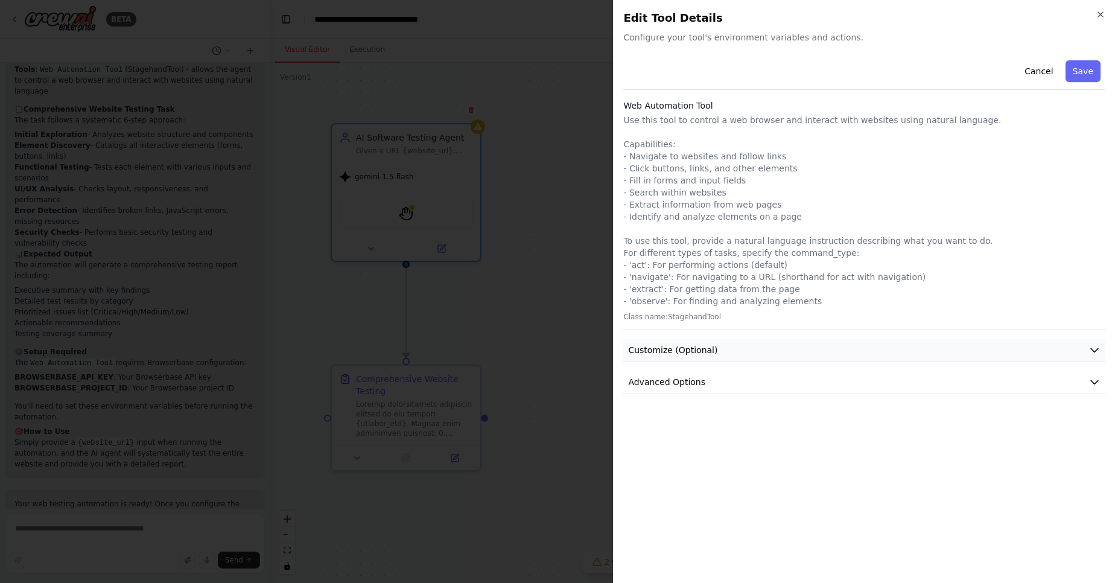
click at [734, 345] on button "Customize (Optional)" at bounding box center [864, 350] width 482 height 22
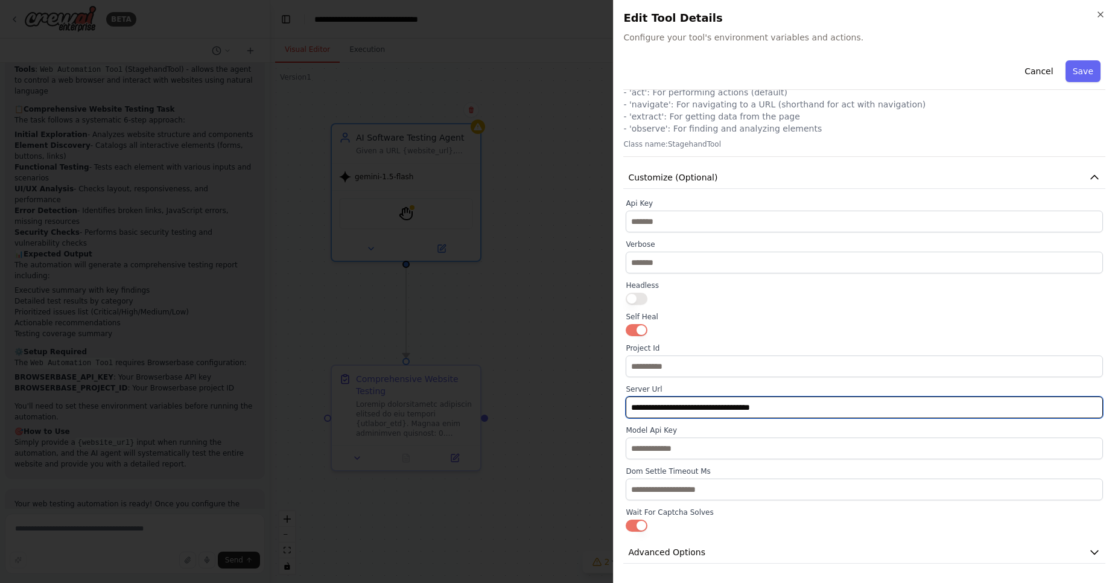
click at [815, 418] on input "**********" at bounding box center [864, 408] width 477 height 22
click at [817, 405] on input "**********" at bounding box center [864, 408] width 477 height 22
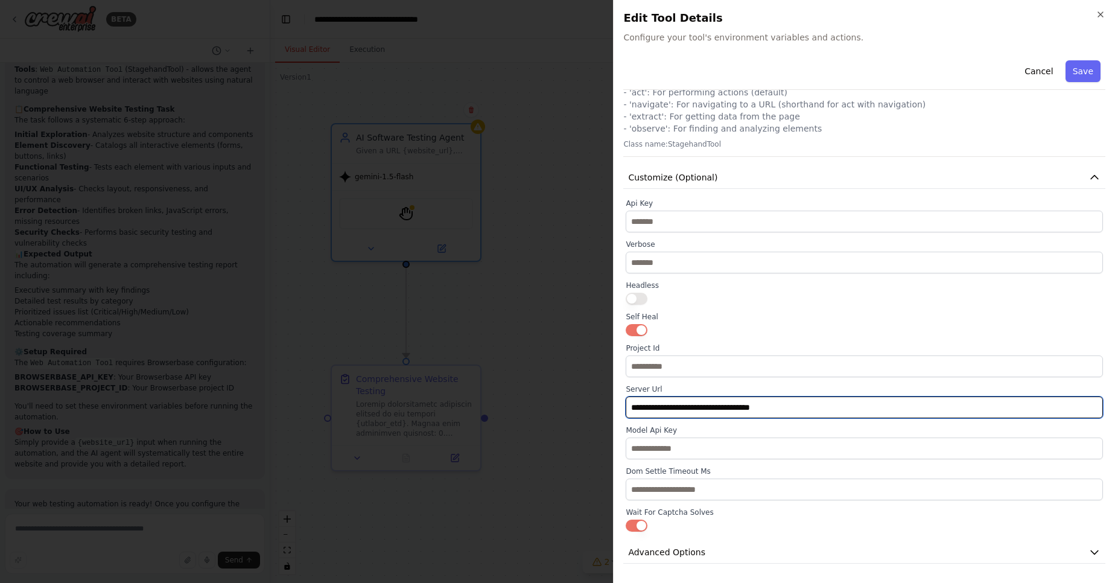
click at [817, 405] on input "**********" at bounding box center [864, 408] width 477 height 22
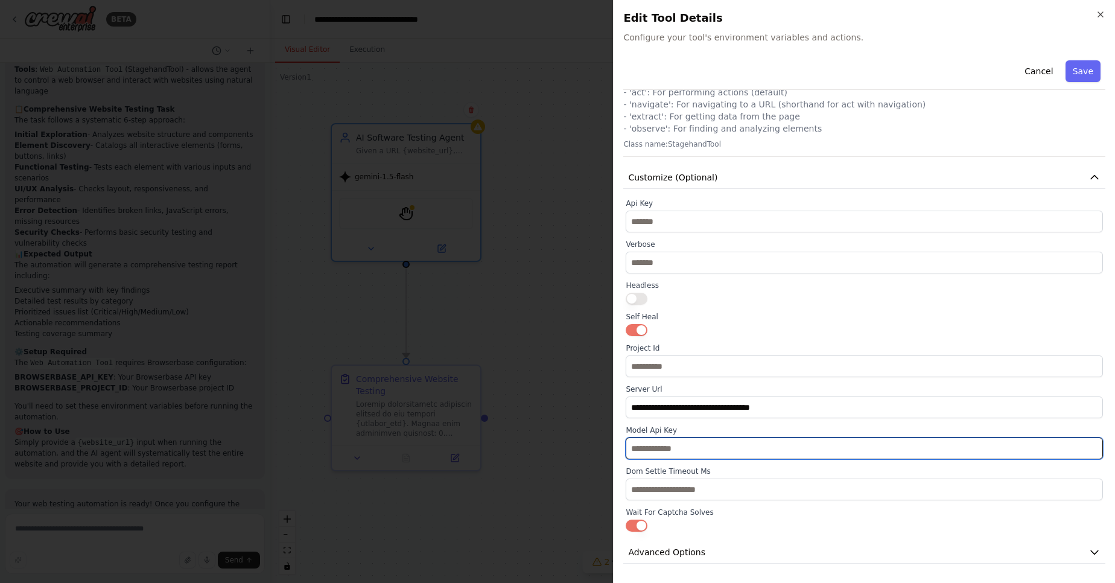
click at [716, 453] on input "text" at bounding box center [864, 449] width 477 height 22
paste input "**********"
type input "**********"
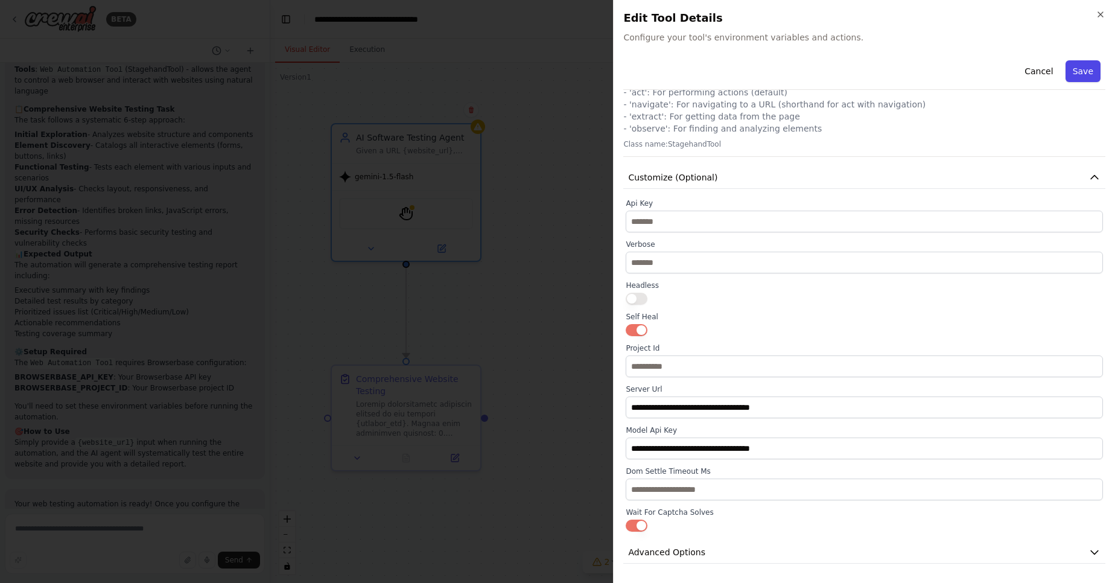
click at [1070, 77] on button "Save" at bounding box center [1083, 71] width 35 height 22
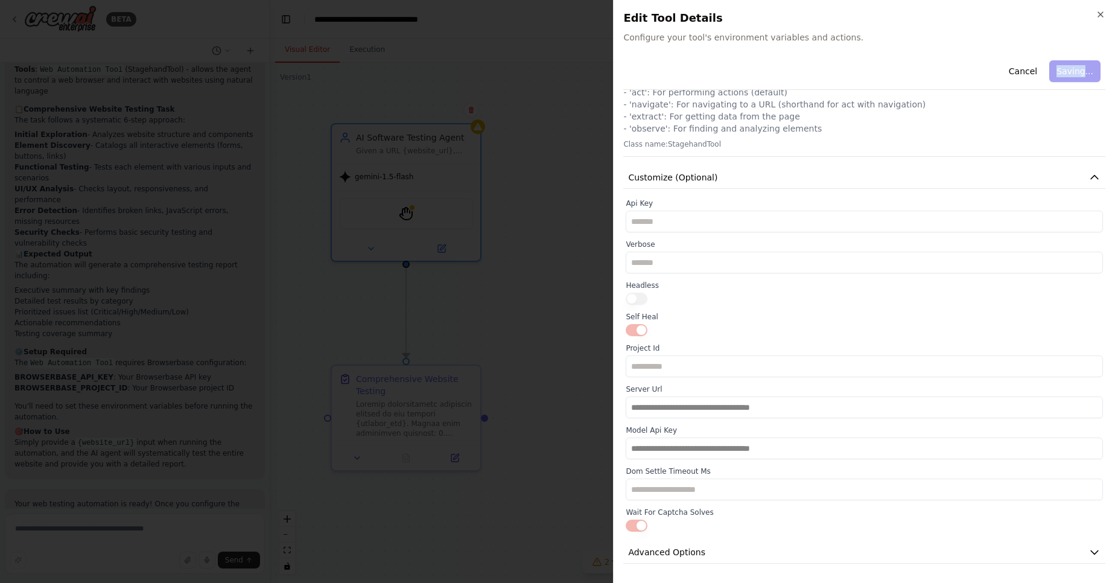
click at [1070, 77] on div "Cancel Saving..." at bounding box center [864, 73] width 482 height 34
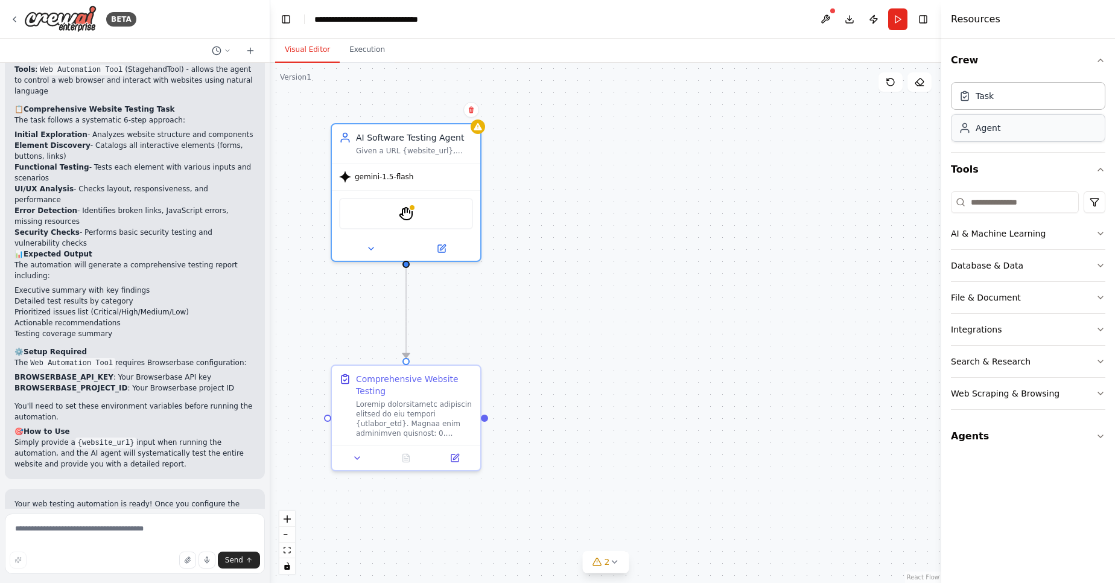
click at [987, 136] on div "Agent" at bounding box center [1028, 128] width 155 height 28
click at [465, 213] on div "StagehandTool" at bounding box center [406, 211] width 134 height 31
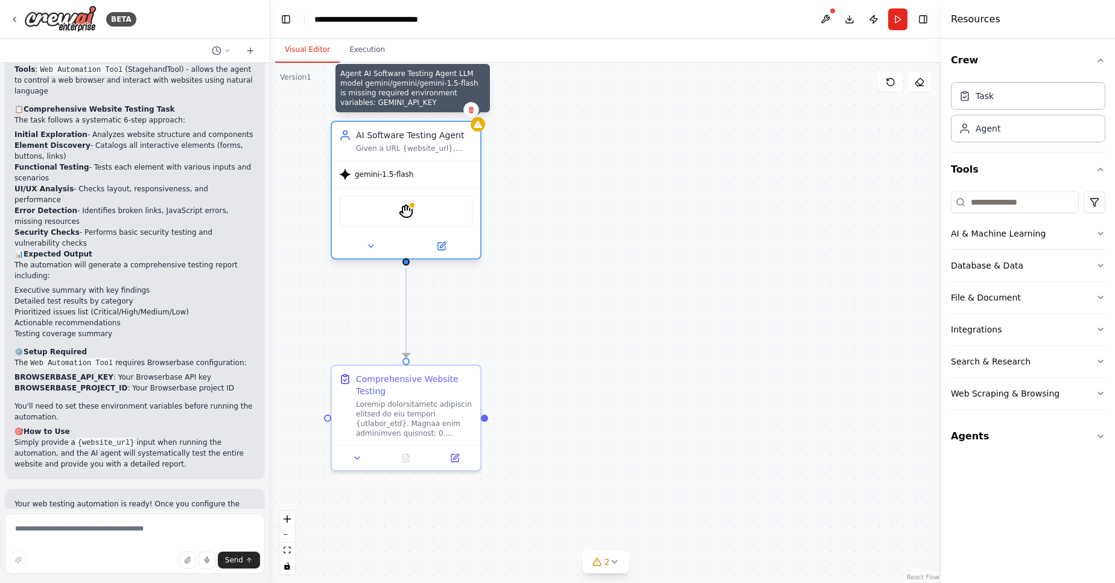
click at [482, 128] on icon at bounding box center [478, 125] width 10 height 10
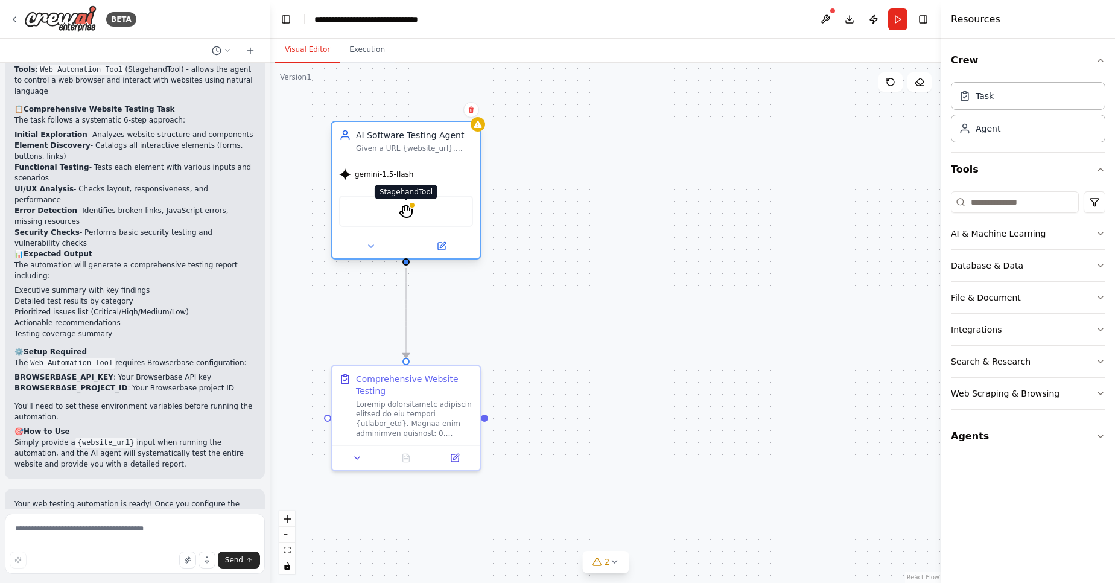
click at [412, 209] on img at bounding box center [406, 211] width 14 height 14
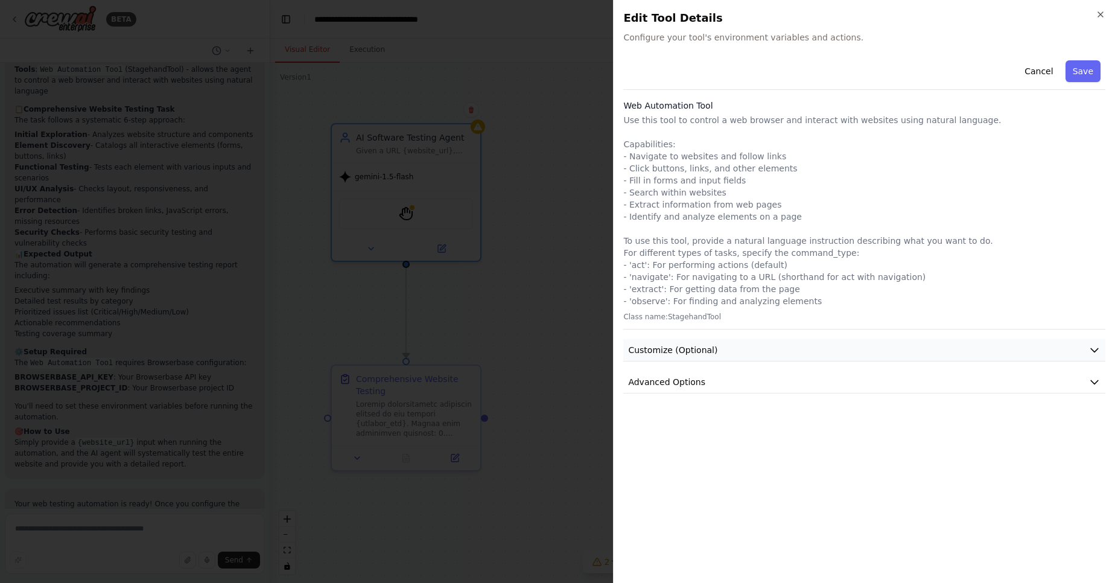
click at [715, 343] on button "Customize (Optional)" at bounding box center [864, 350] width 482 height 22
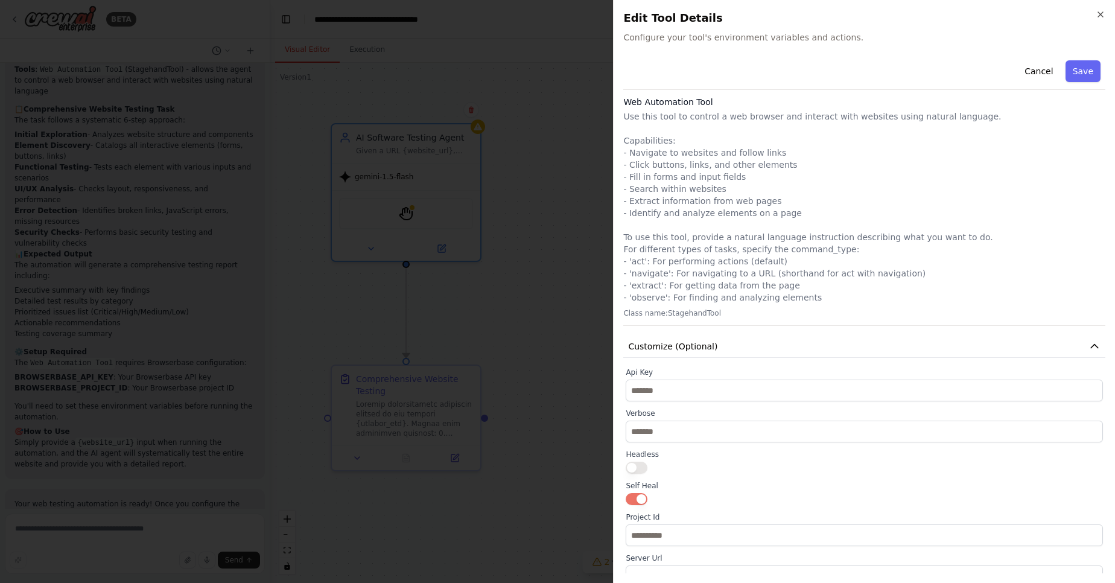
scroll to position [0, 0]
click at [1064, 354] on button "Customize (Optional)" at bounding box center [864, 350] width 482 height 22
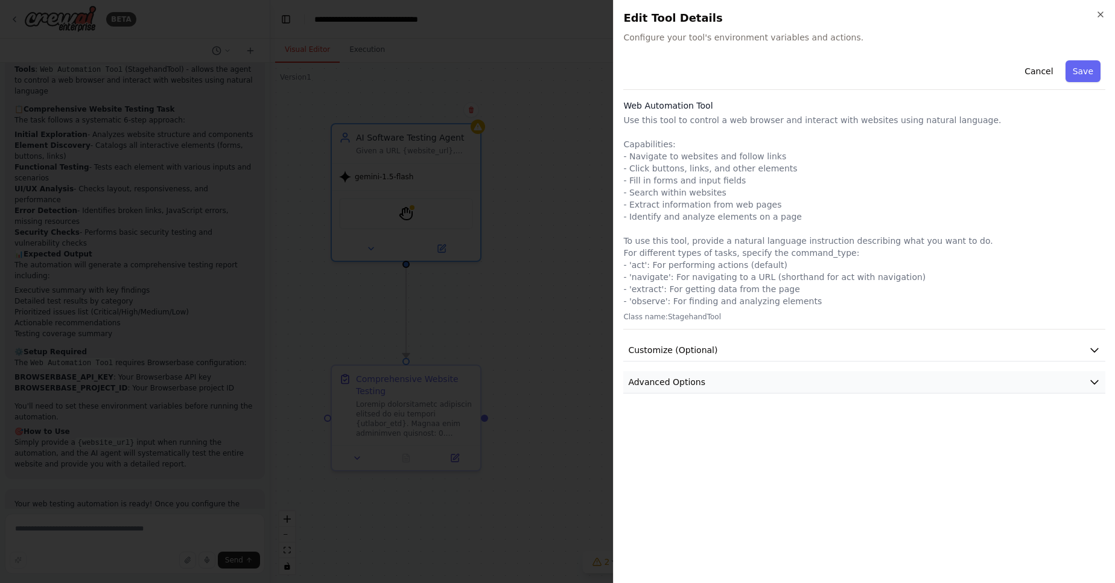
click at [840, 377] on button "Advanced Options" at bounding box center [864, 382] width 482 height 22
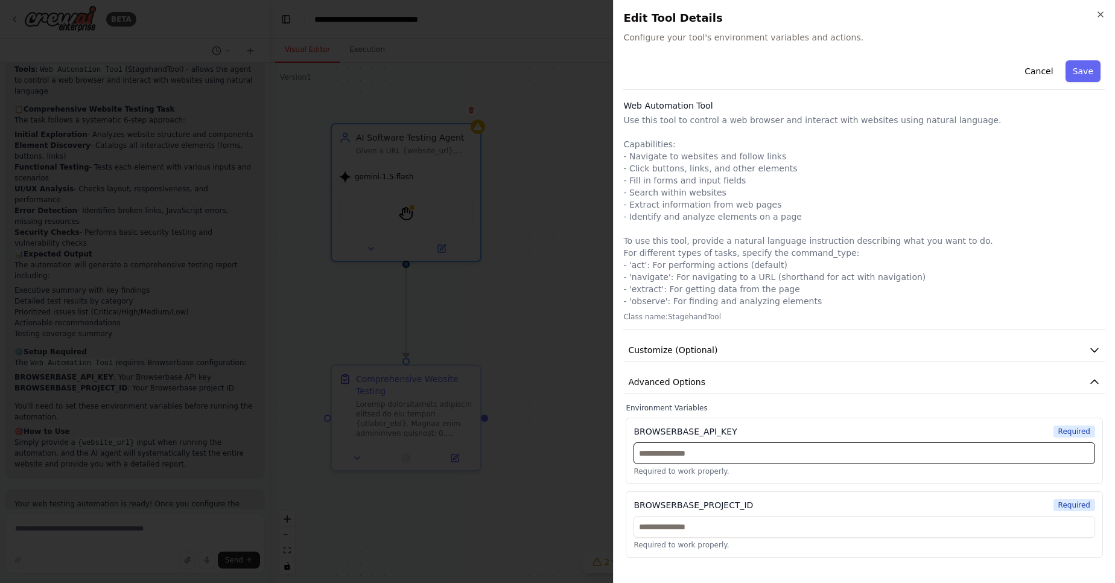
click at [712, 451] on input "text" at bounding box center [865, 453] width 462 height 22
click at [1102, 8] on div "Close Edit Tool Details Configure your tool's environment variables and actions…" at bounding box center [864, 291] width 502 height 583
drag, startPoint x: 1105, startPoint y: 6, endPoint x: 1103, endPoint y: 22, distance: 16.3
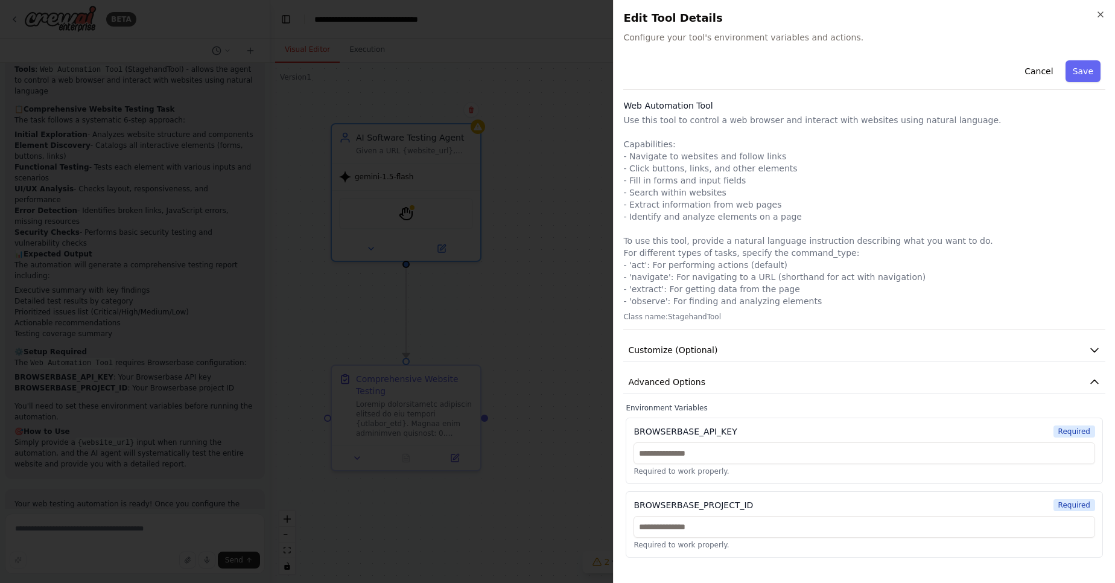
click at [1105, 11] on div "Close Edit Tool Details Configure your tool's environment variables and actions…" at bounding box center [864, 291] width 502 height 583
click at [1105, 7] on div "Close Edit Tool Details Configure your tool's environment variables and actions…" at bounding box center [864, 291] width 502 height 583
click at [1102, 13] on icon "button" at bounding box center [1100, 14] width 5 height 5
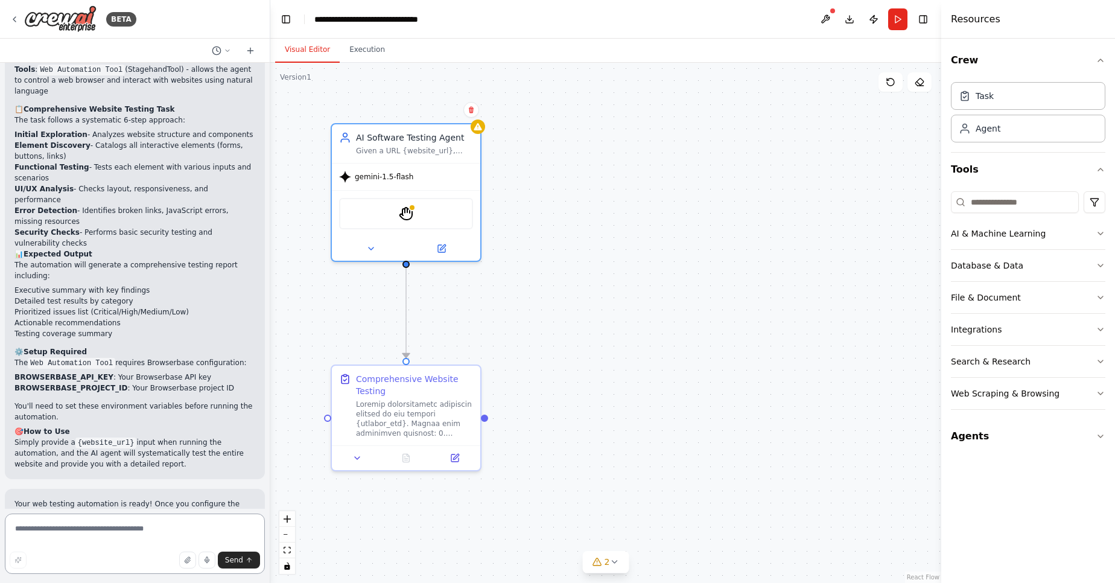
click at [79, 526] on textarea at bounding box center [135, 544] width 260 height 60
type textarea "**********"
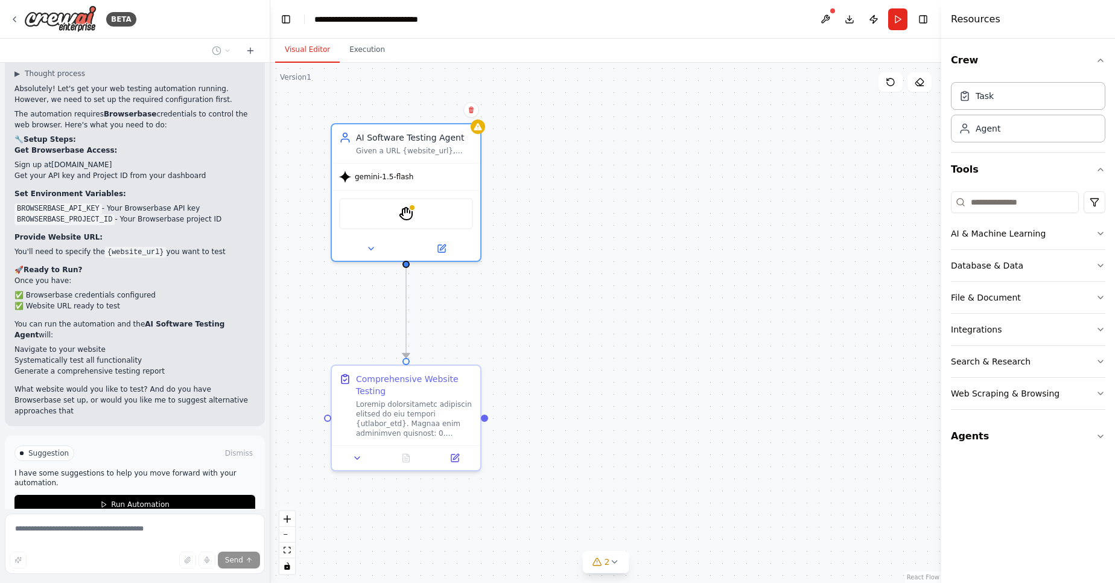
scroll to position [1423, 0]
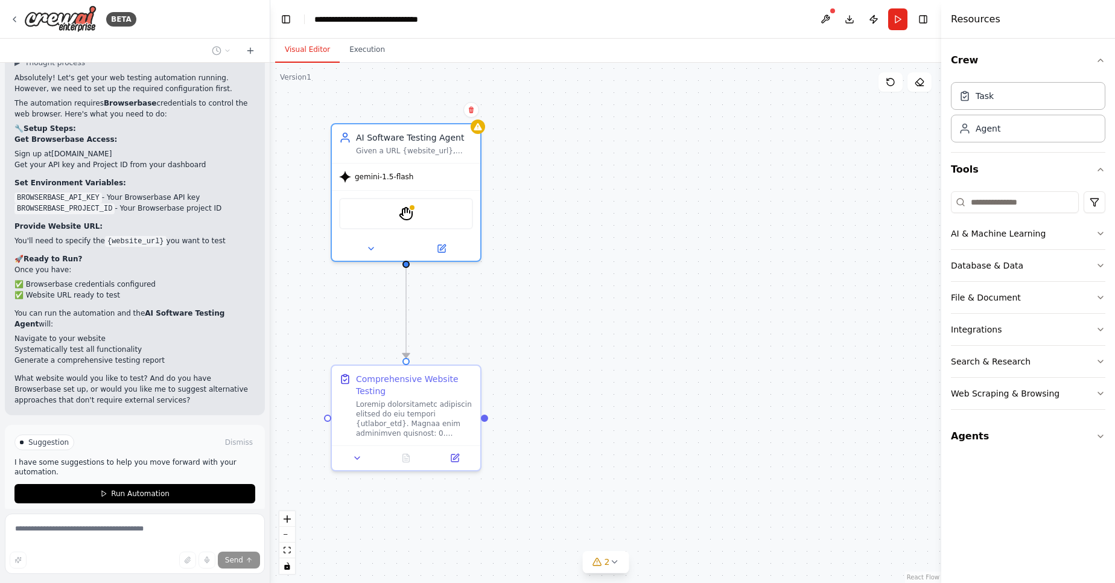
drag, startPoint x: 18, startPoint y: 270, endPoint x: 102, endPoint y: 230, distance: 93.4
click at [102, 230] on div "Absolutely! Let's get your web testing automation running. However, we need to …" at bounding box center [134, 238] width 241 height 333
click at [34, 333] on li "Navigate to your website" at bounding box center [134, 338] width 241 height 11
copy ul "Navigate to your website Systematically test all functionality Generate a compr…"
